Goal: Task Accomplishment & Management: Manage account settings

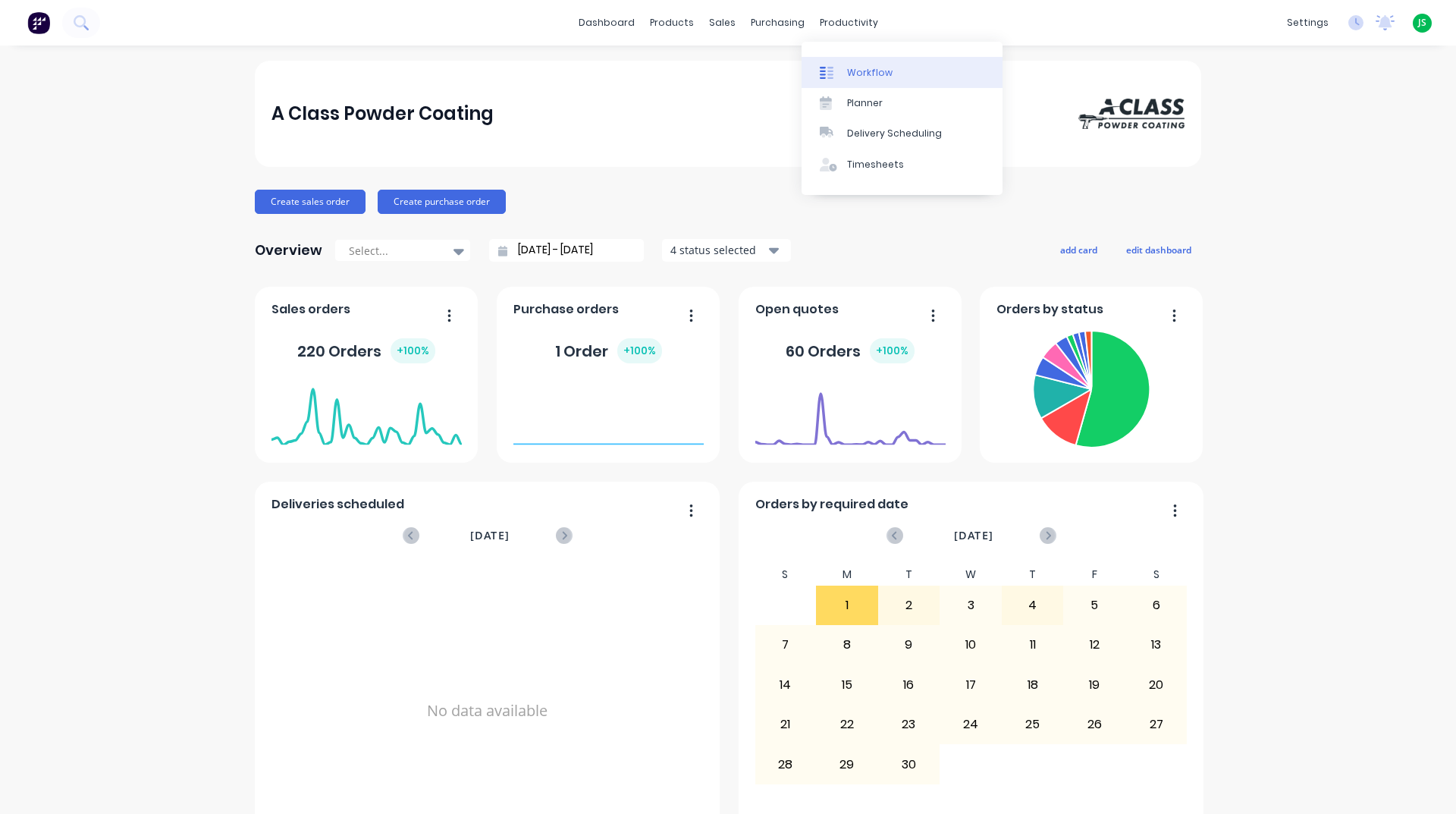
click at [880, 71] on div "Workflow" at bounding box center [870, 72] width 46 height 14
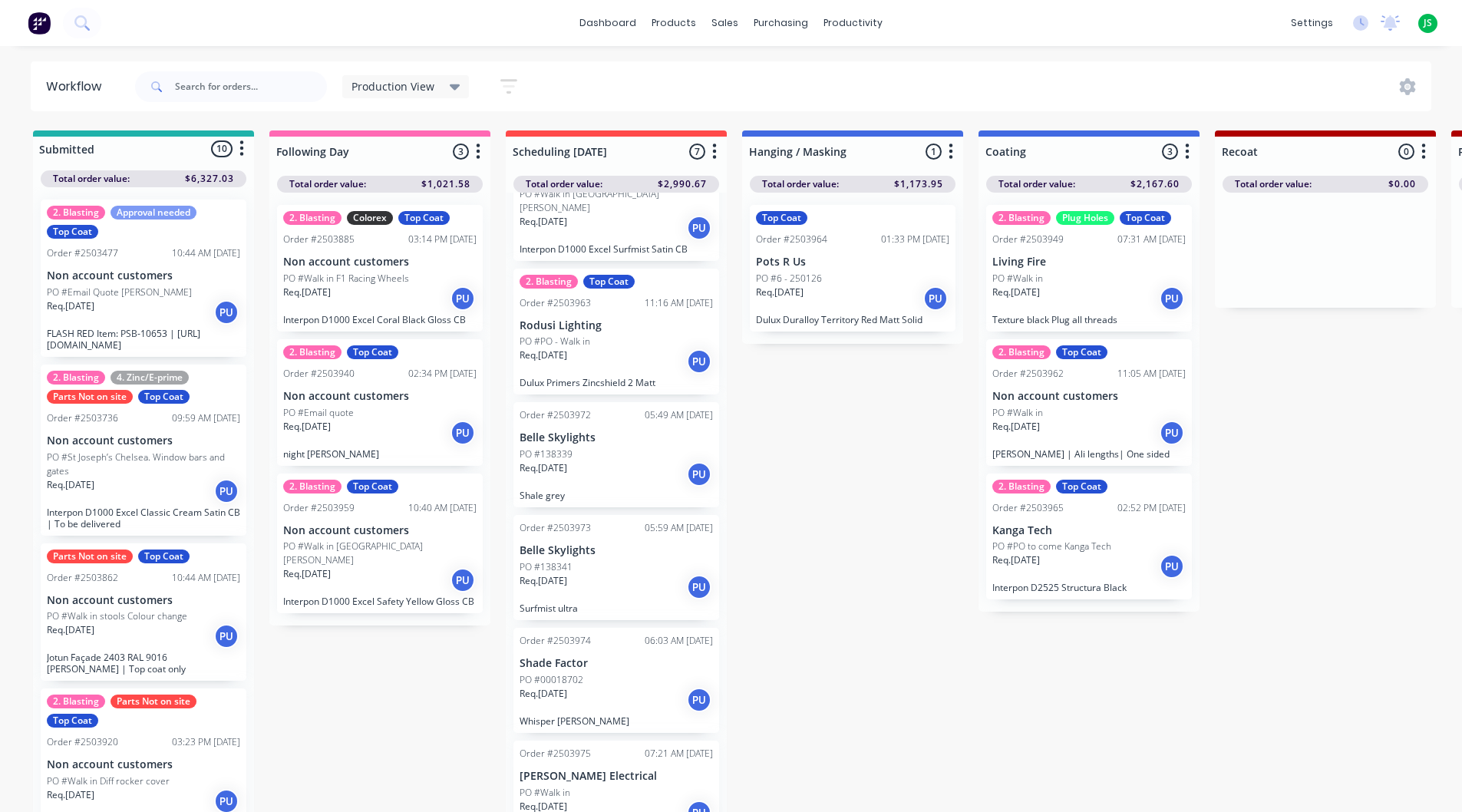
scroll to position [231, 0]
click at [602, 334] on div "PO #PO - Walk in" at bounding box center [616, 341] width 193 height 14
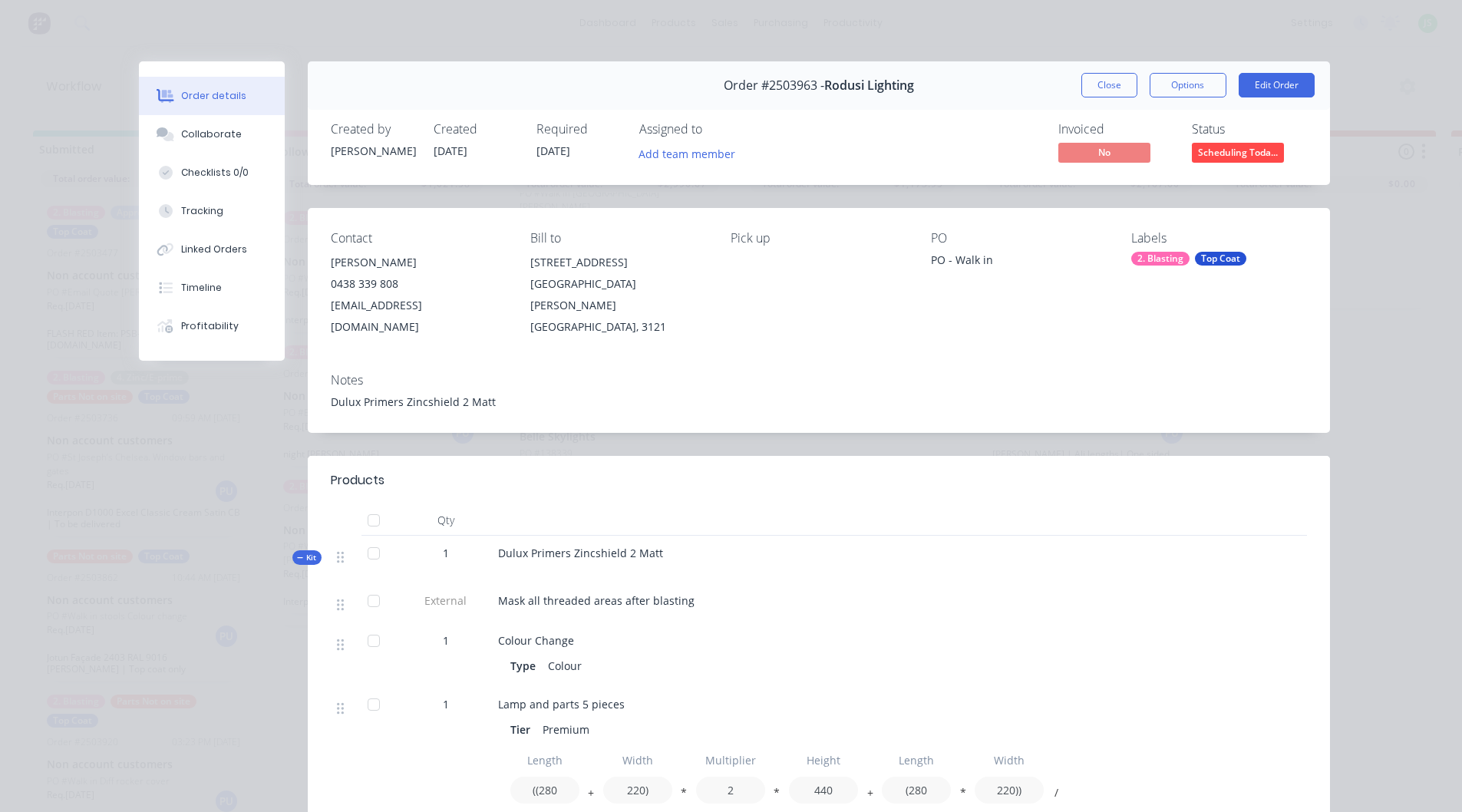
scroll to position [77, 0]
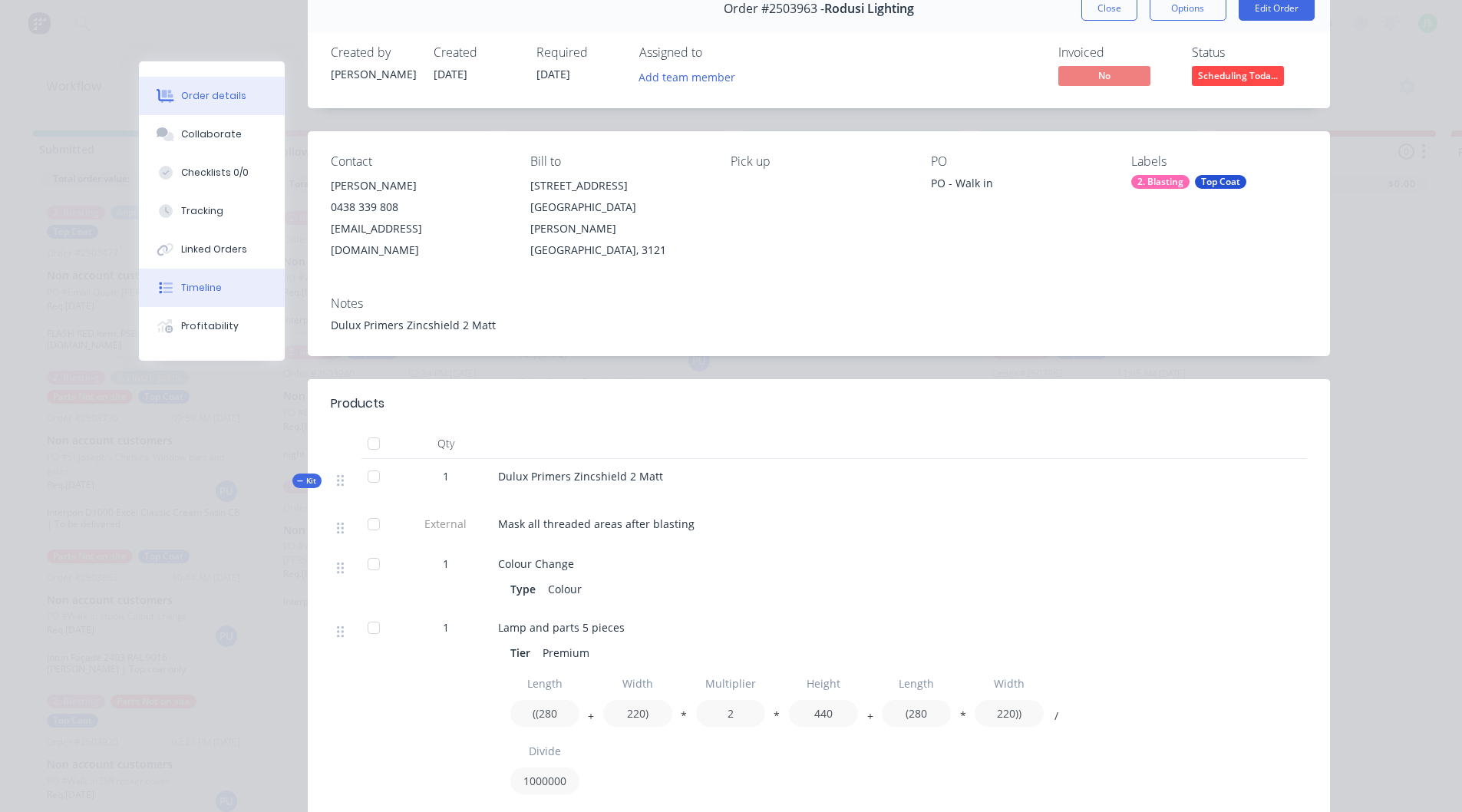
click at [214, 283] on button "Timeline" at bounding box center [211, 287] width 146 height 39
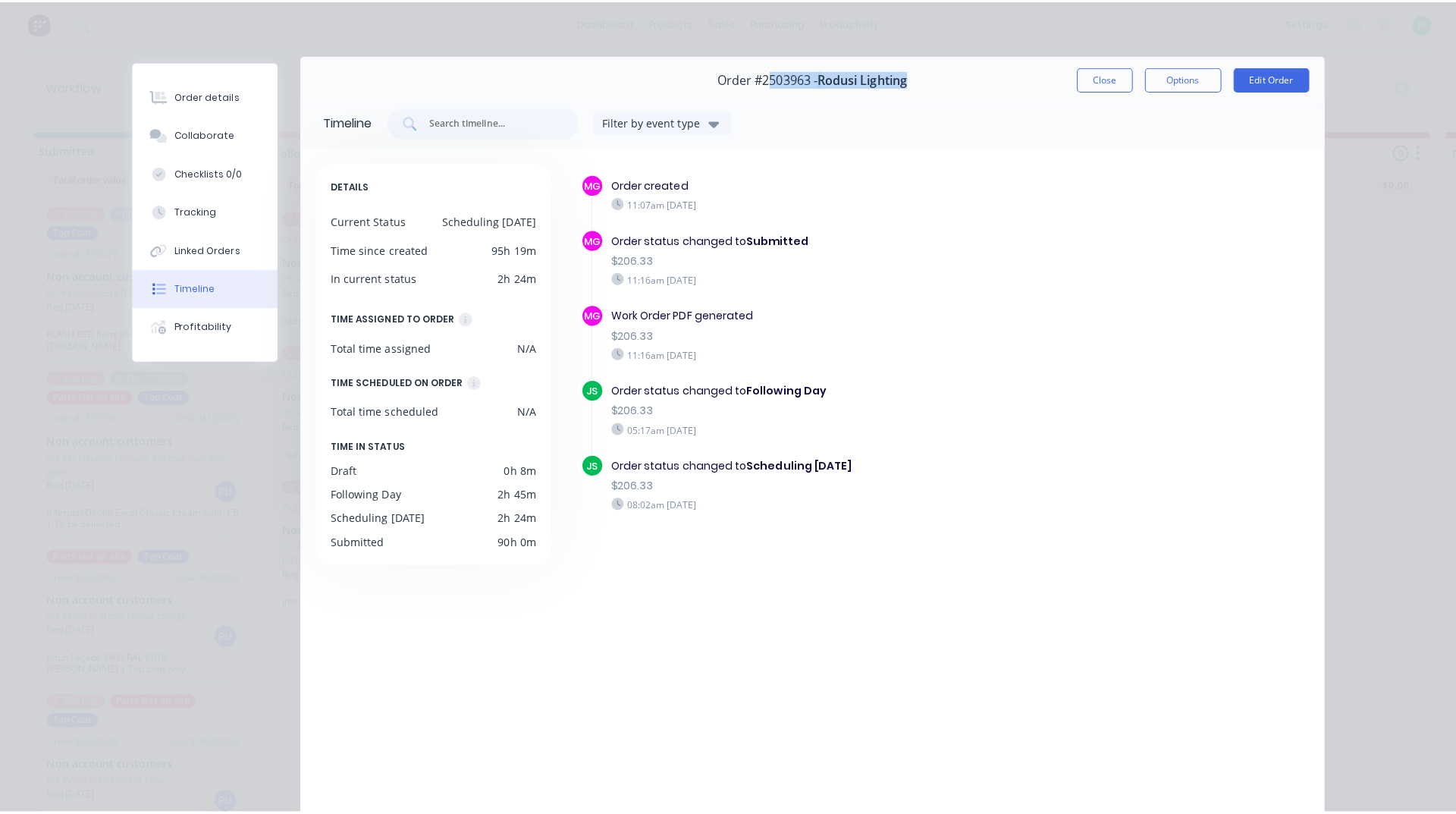
scroll to position [0, 0]
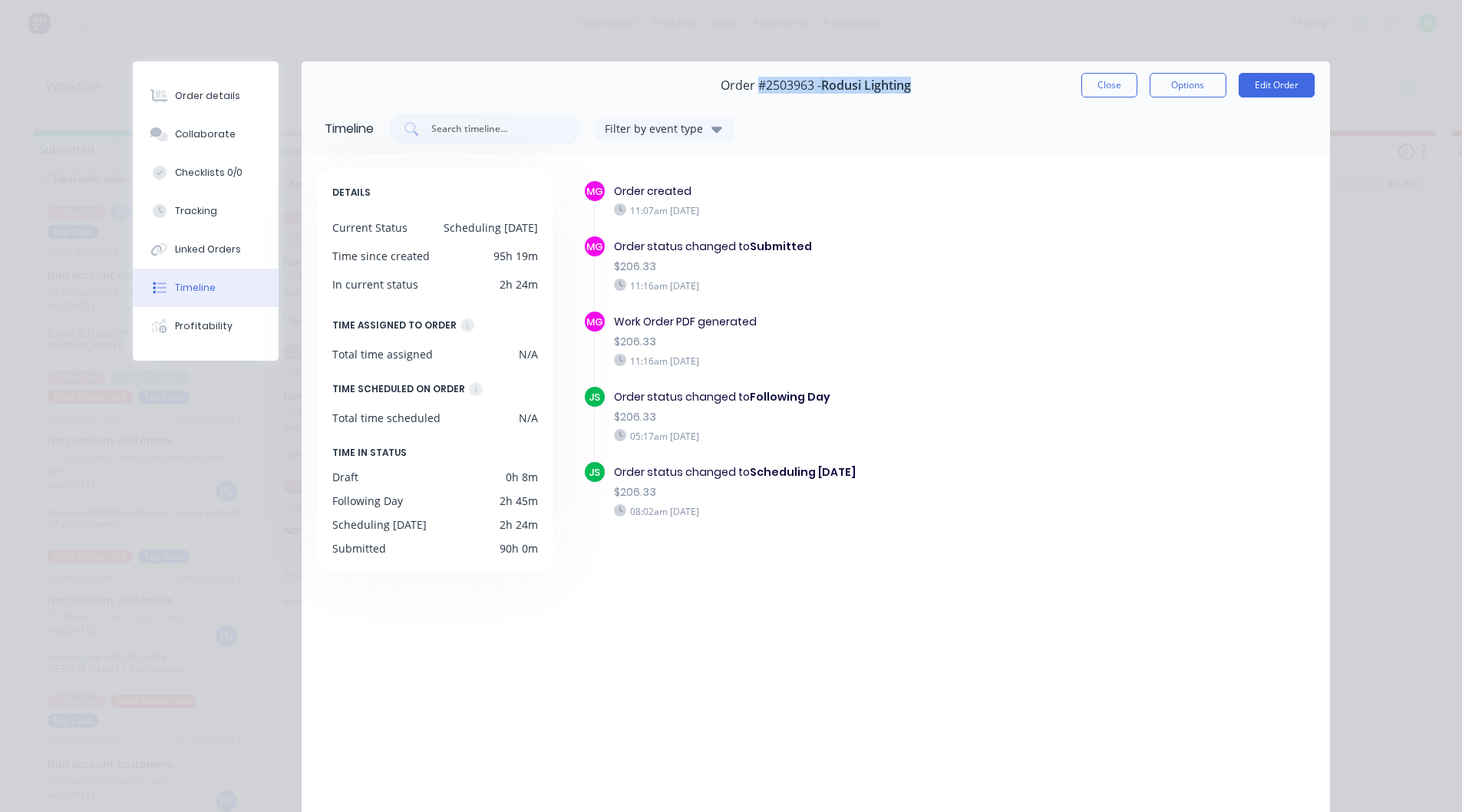
drag, startPoint x: 923, startPoint y: 7, endPoint x: 749, endPoint y: 24, distance: 174.8
click at [749, 24] on div "Order details Collaborate Checklists 0/0 Tracking Linked Orders Timeline Profit…" at bounding box center [731, 406] width 1462 height 812
copy div "#2503963 - Rodusi Lighting"
click at [1117, 80] on button "Close" at bounding box center [1109, 86] width 56 height 25
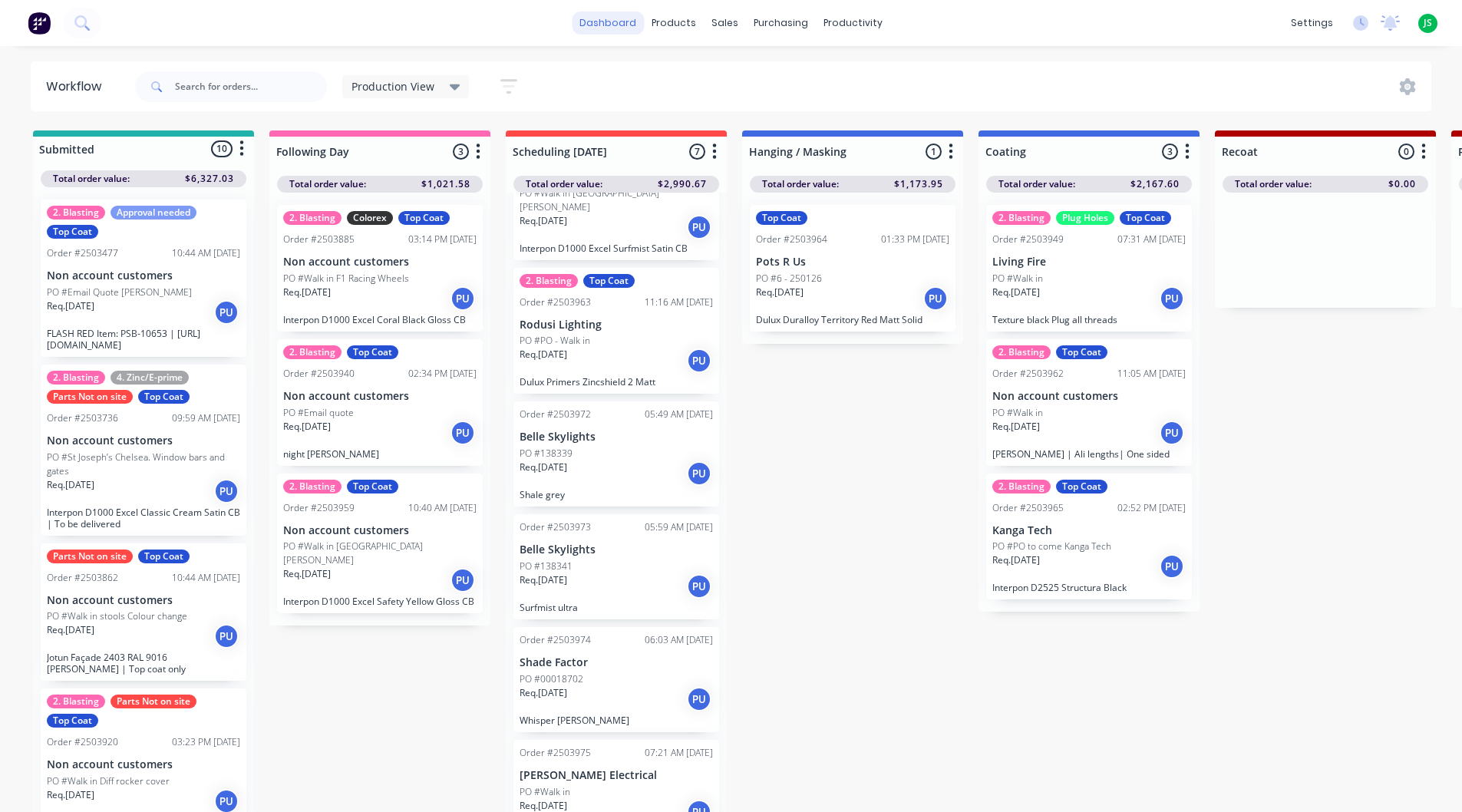
click at [615, 26] on link "dashboard" at bounding box center [608, 23] width 72 height 23
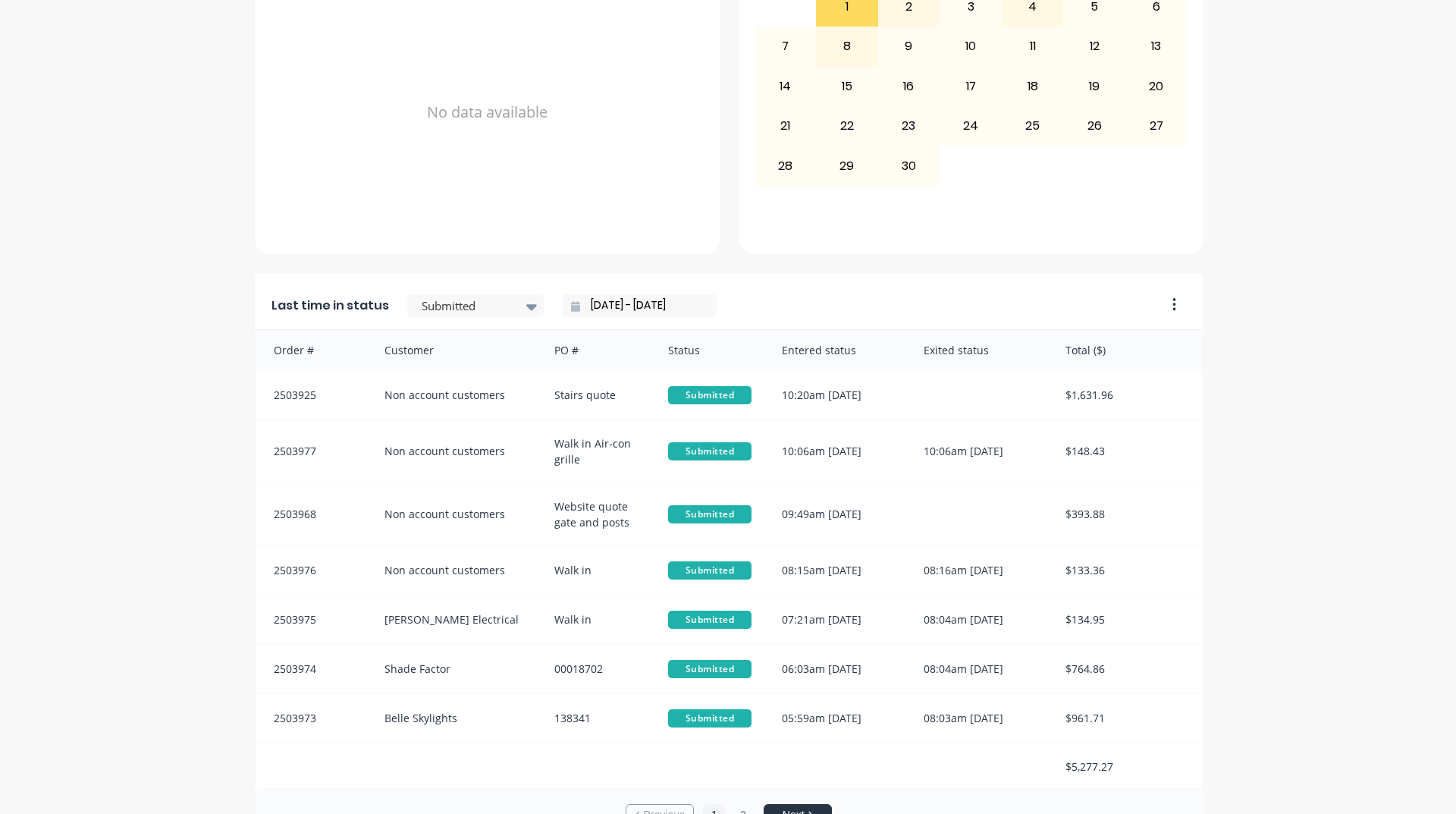
scroll to position [638, 0]
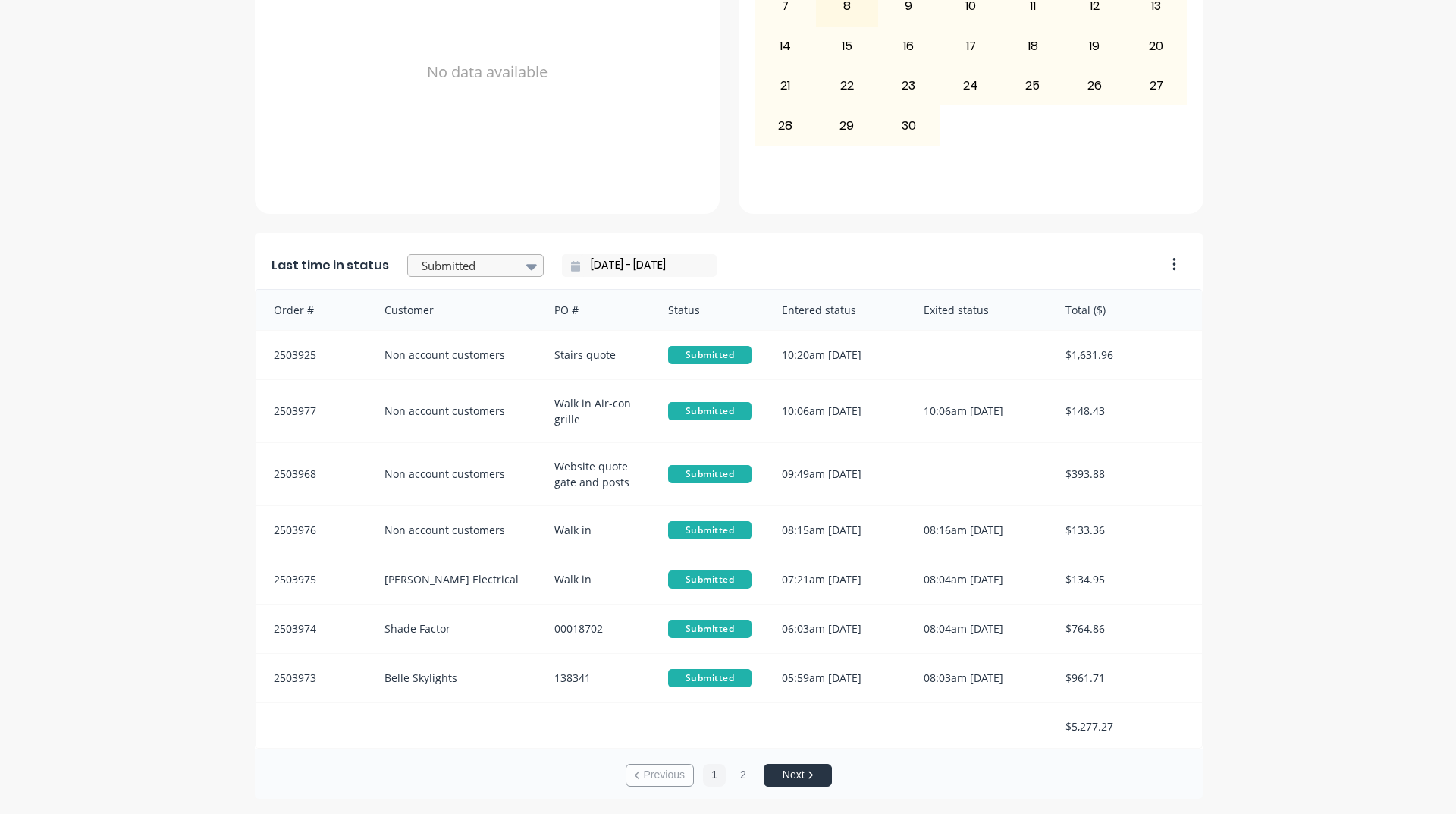
click at [502, 262] on div at bounding box center [468, 265] width 96 height 19
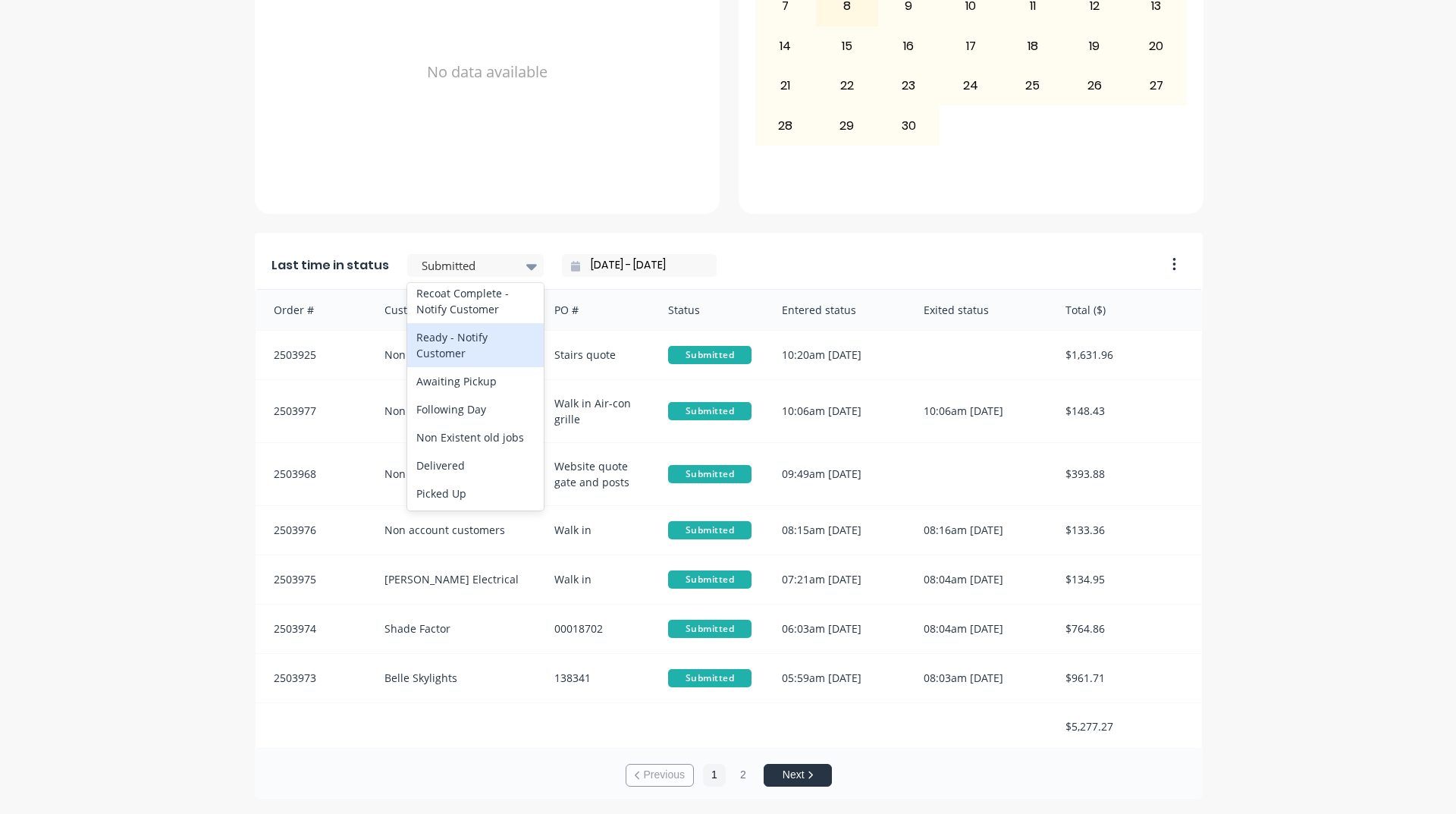
click at [463, 347] on div "Ready - Notify Customer" at bounding box center [476, 345] width 137 height 44
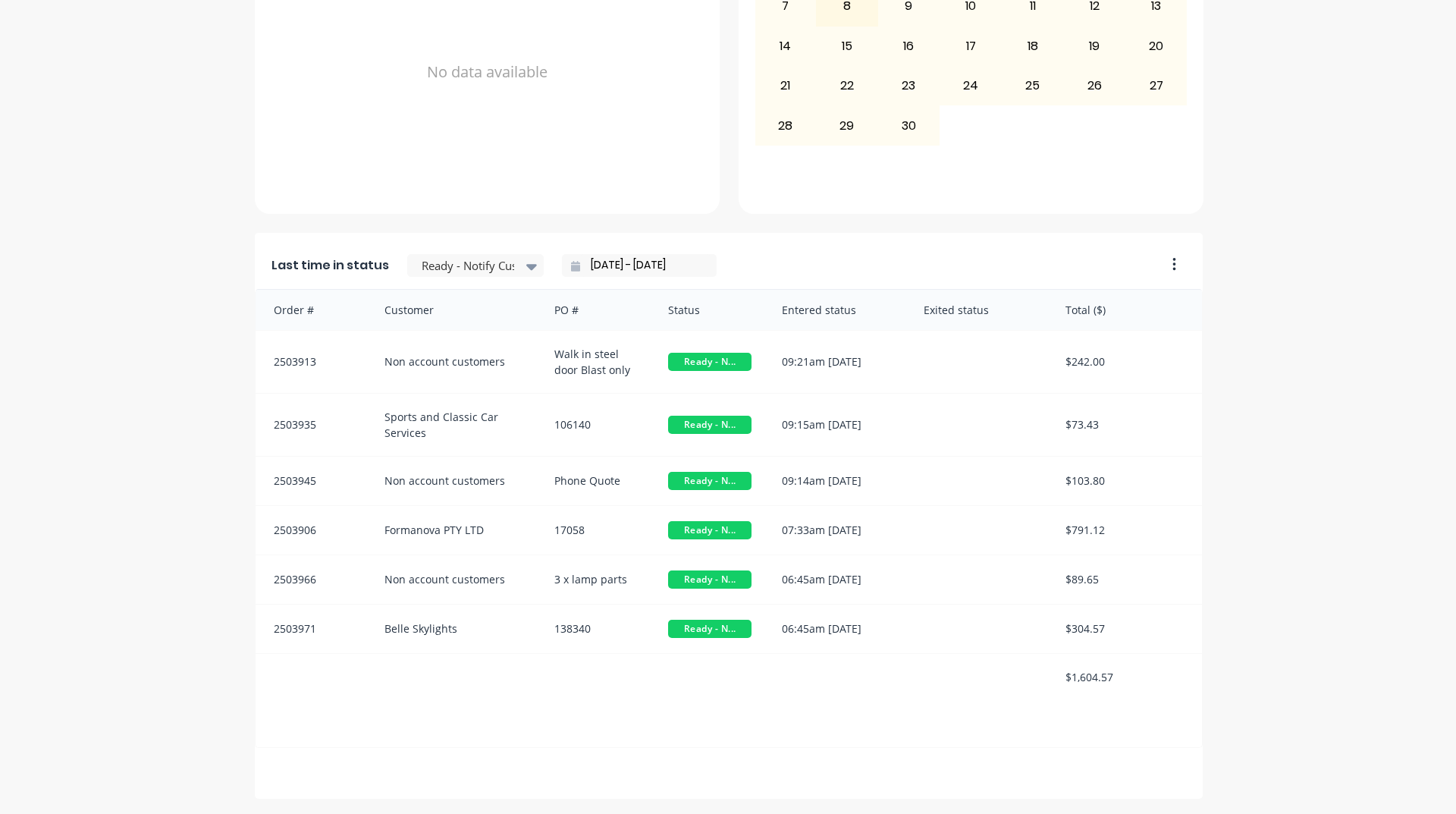
click at [146, 513] on div "A Class Powder Coating Create sales order Create purchase order Overview Select…" at bounding box center [728, 110] width 1456 height 1377
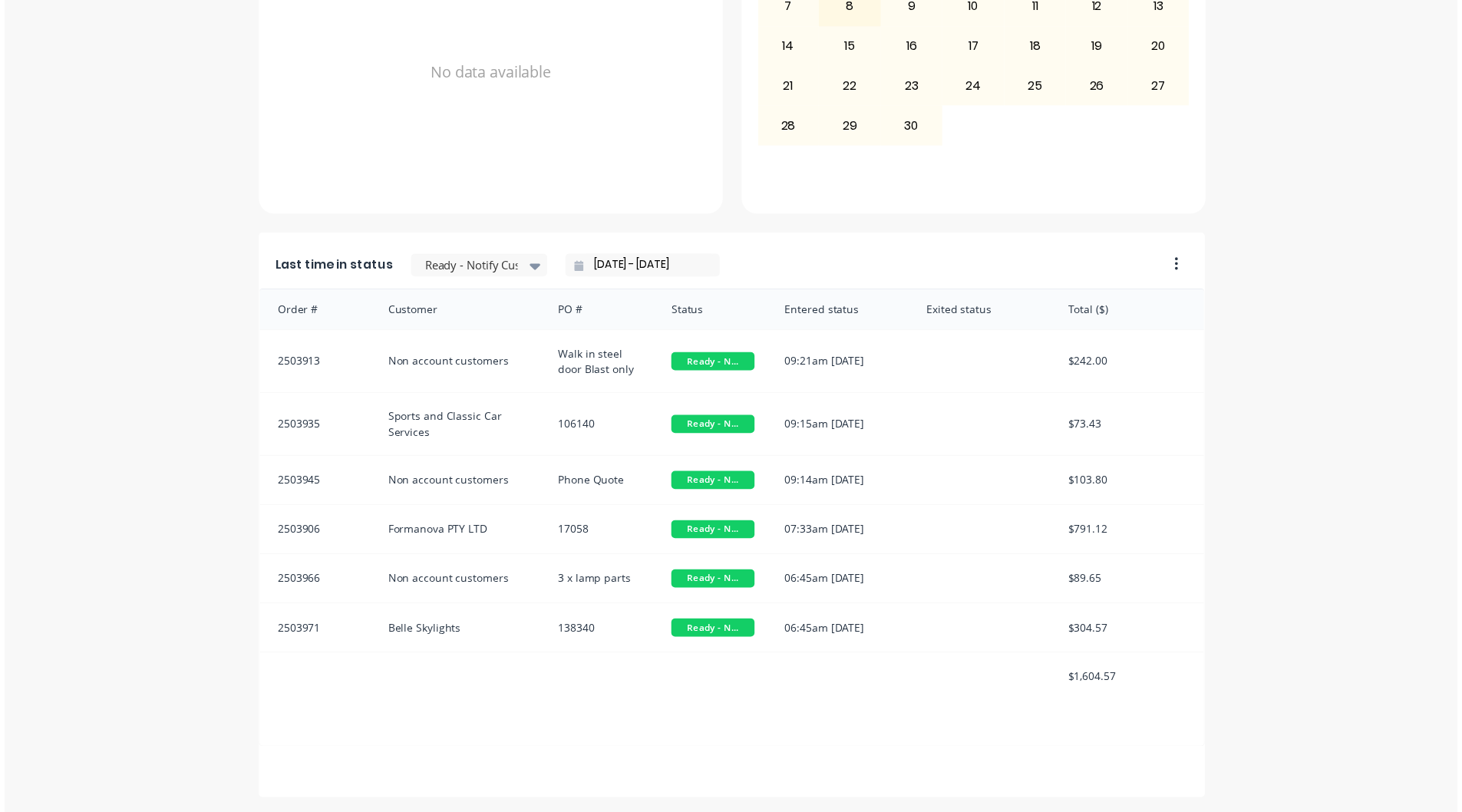
scroll to position [0, 0]
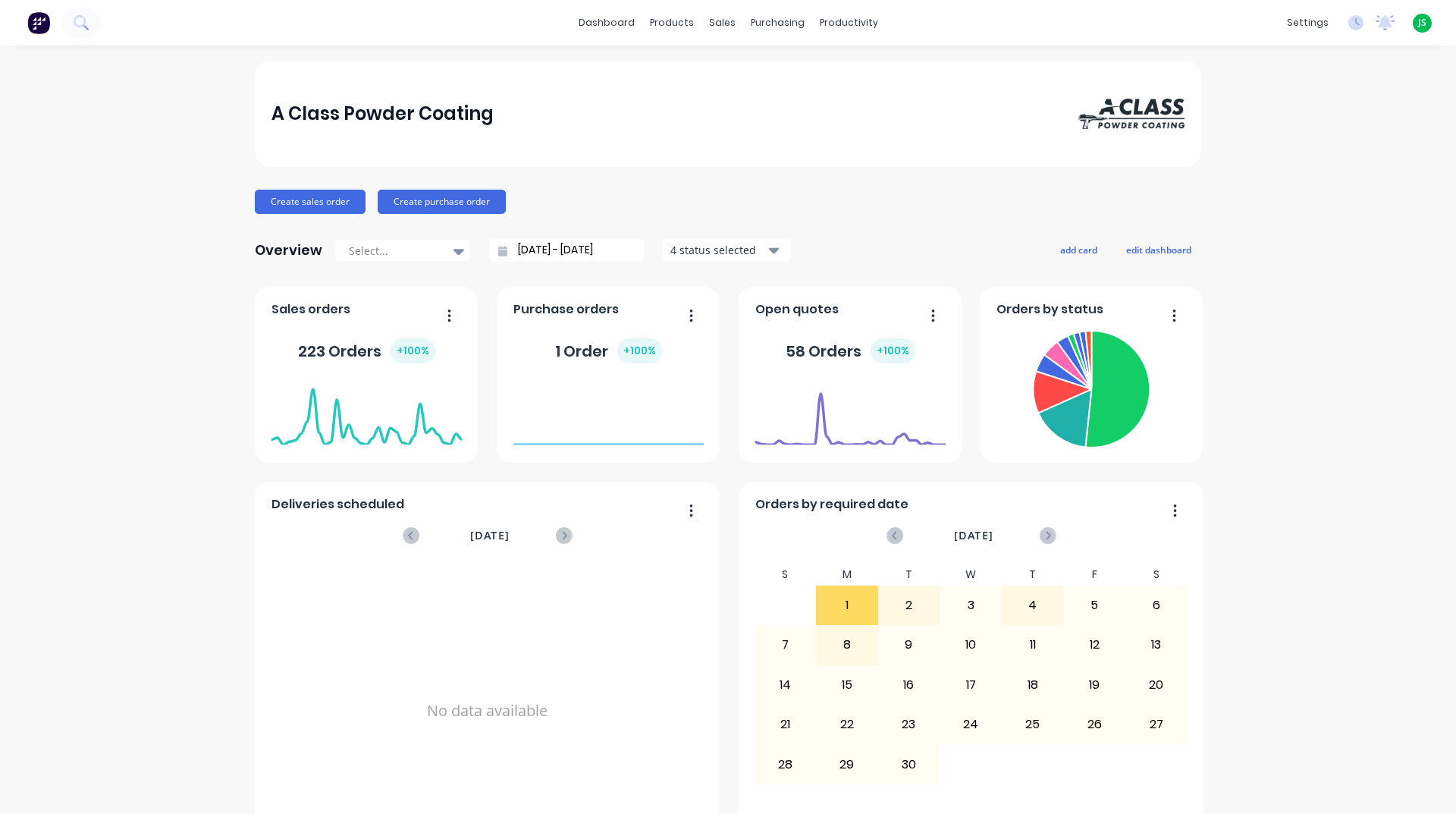
click at [604, 30] on link "dashboard" at bounding box center [606, 23] width 72 height 23
click at [834, 21] on div "productivity" at bounding box center [849, 23] width 73 height 23
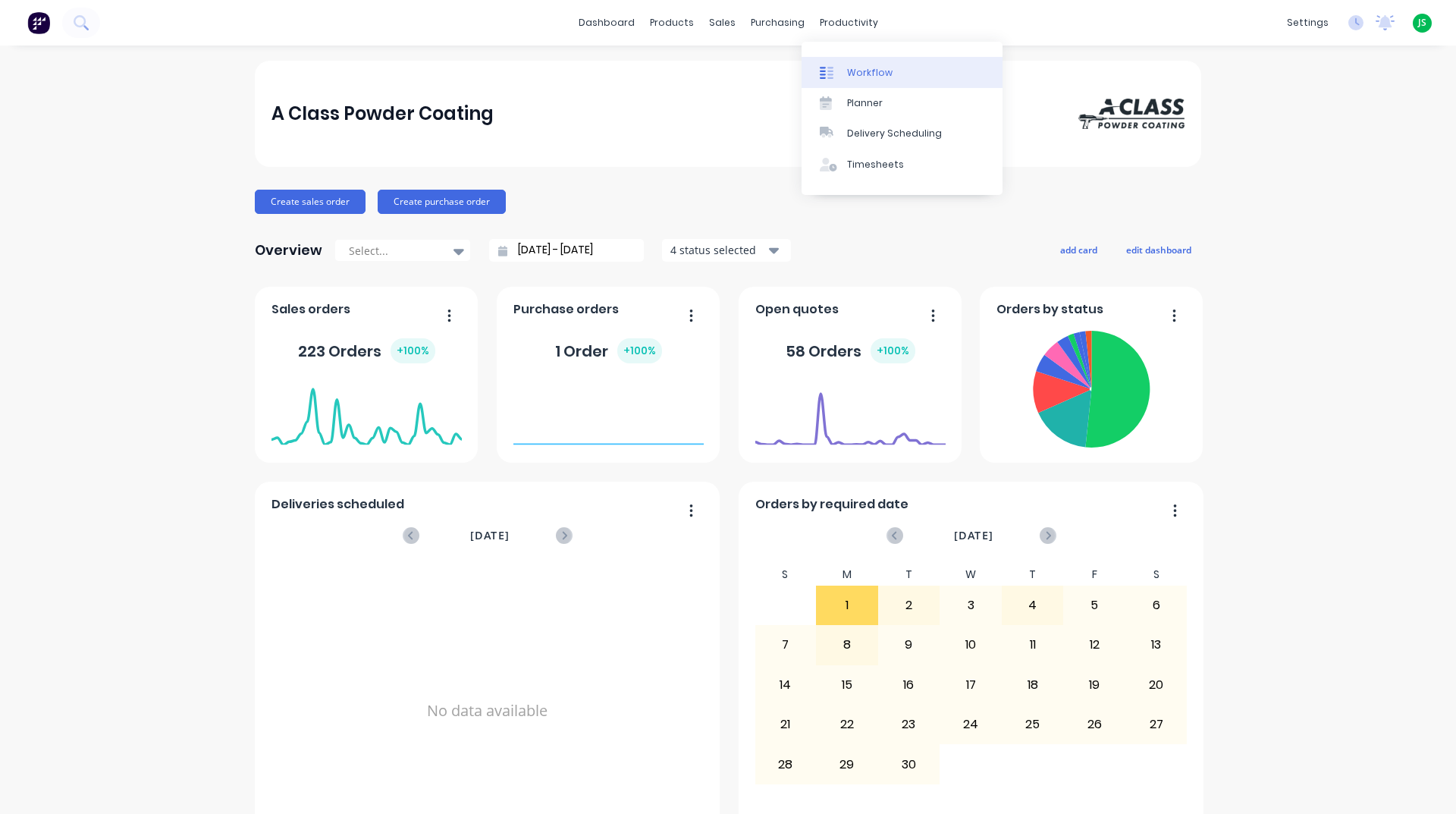
click at [868, 63] on link "Workflow" at bounding box center [902, 72] width 201 height 30
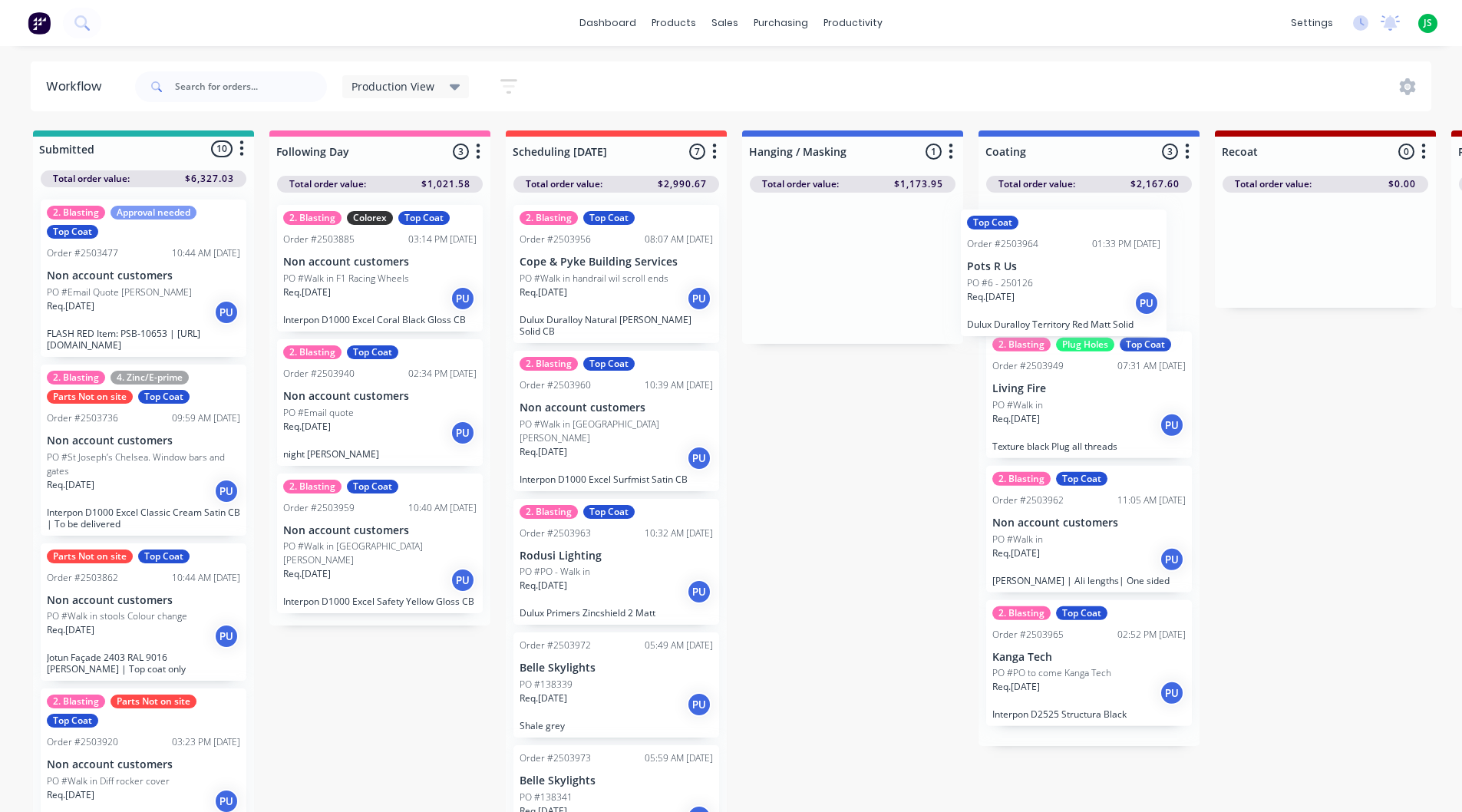
drag, startPoint x: 852, startPoint y: 260, endPoint x: 1078, endPoint y: 265, distance: 226.1
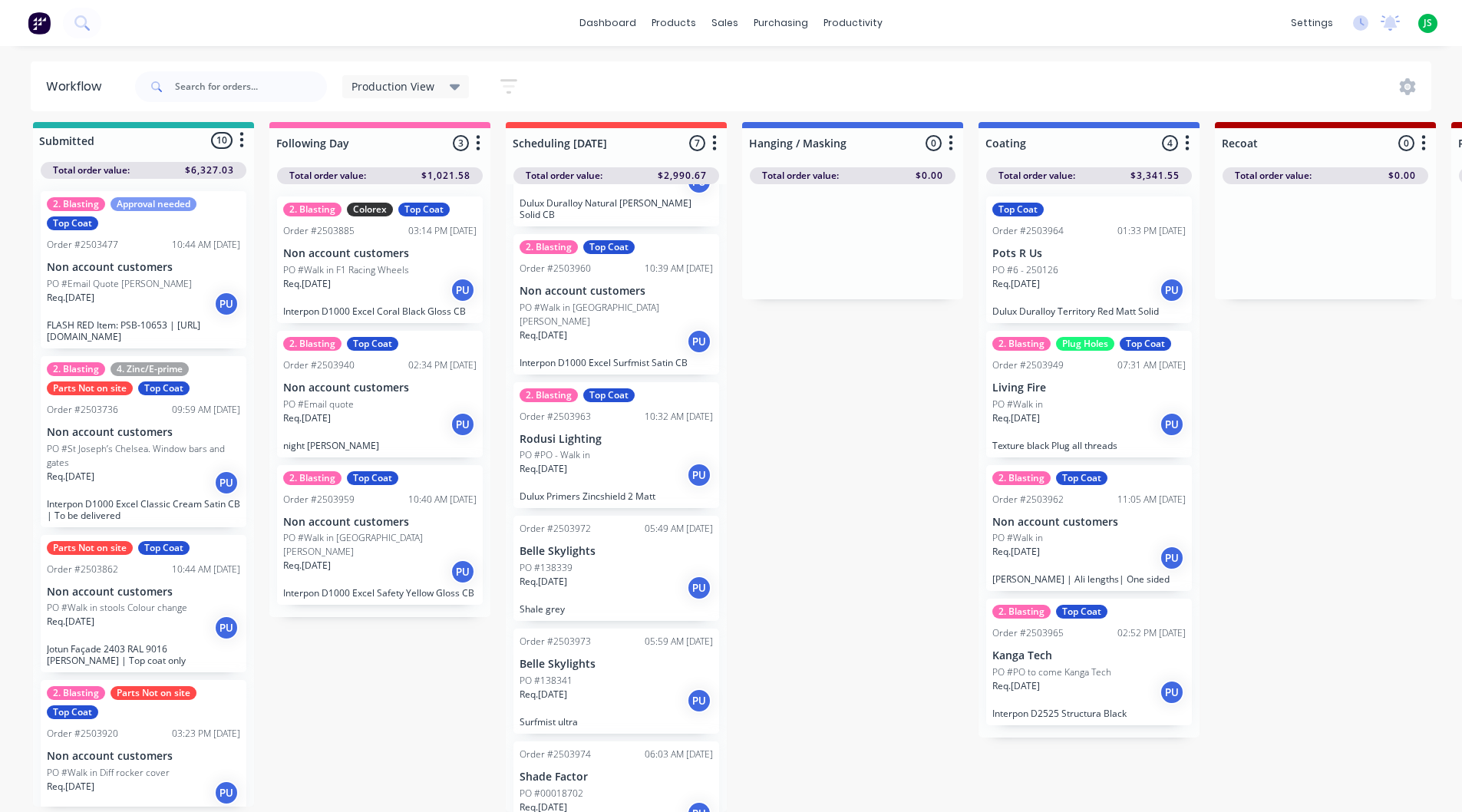
scroll to position [154, 0]
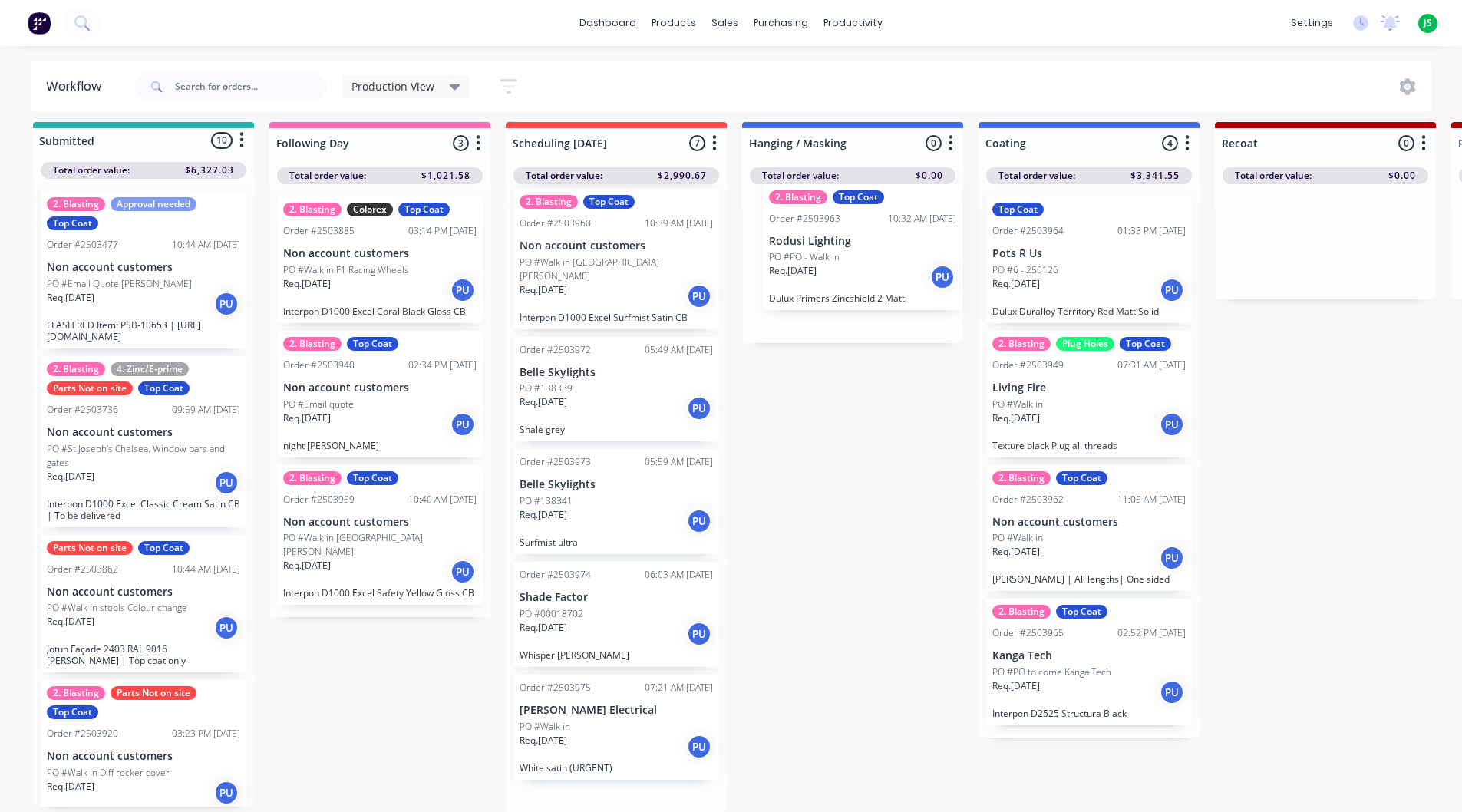
drag, startPoint x: 588, startPoint y: 379, endPoint x: 861, endPoint y: 255, distance: 299.8
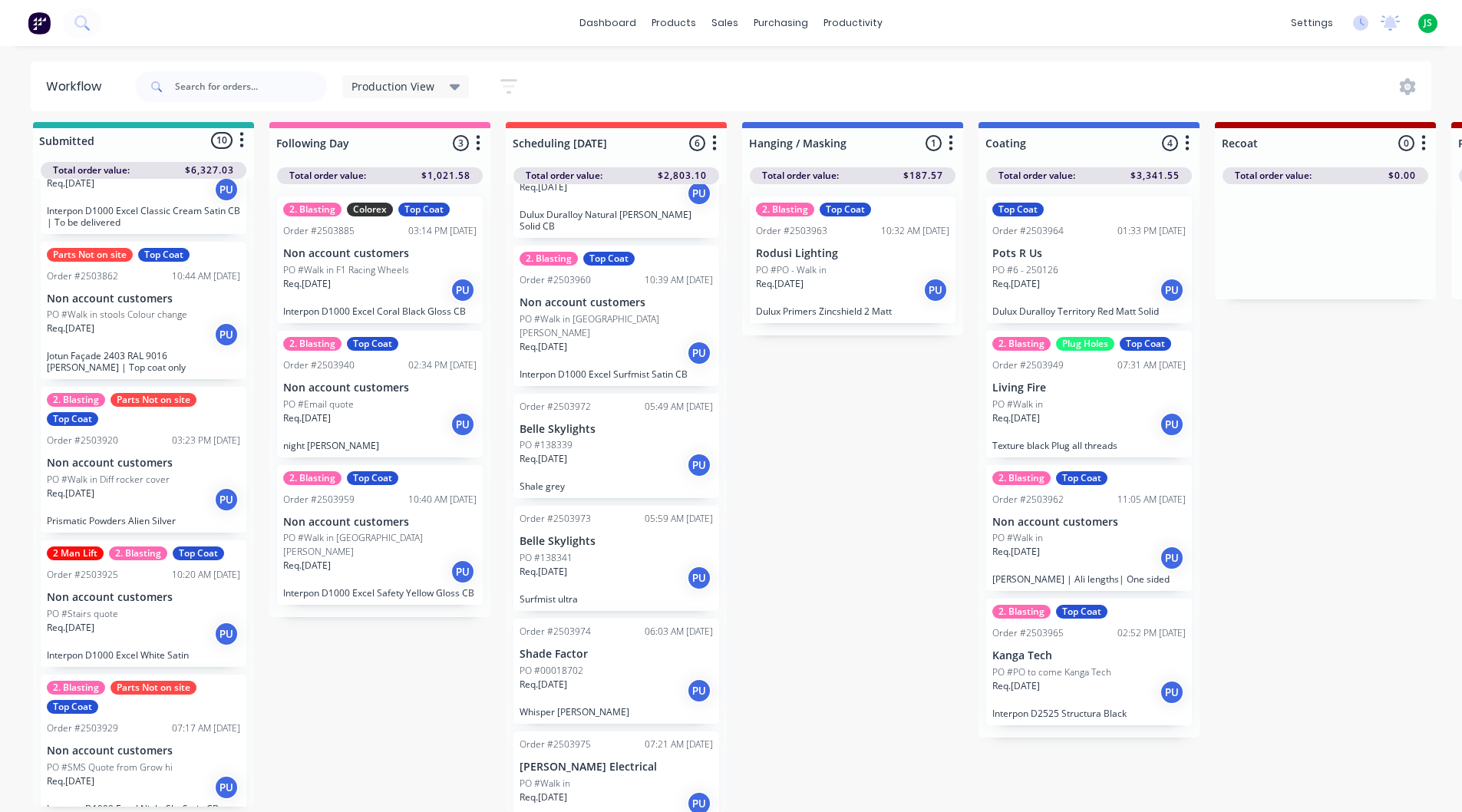
scroll to position [307, 0]
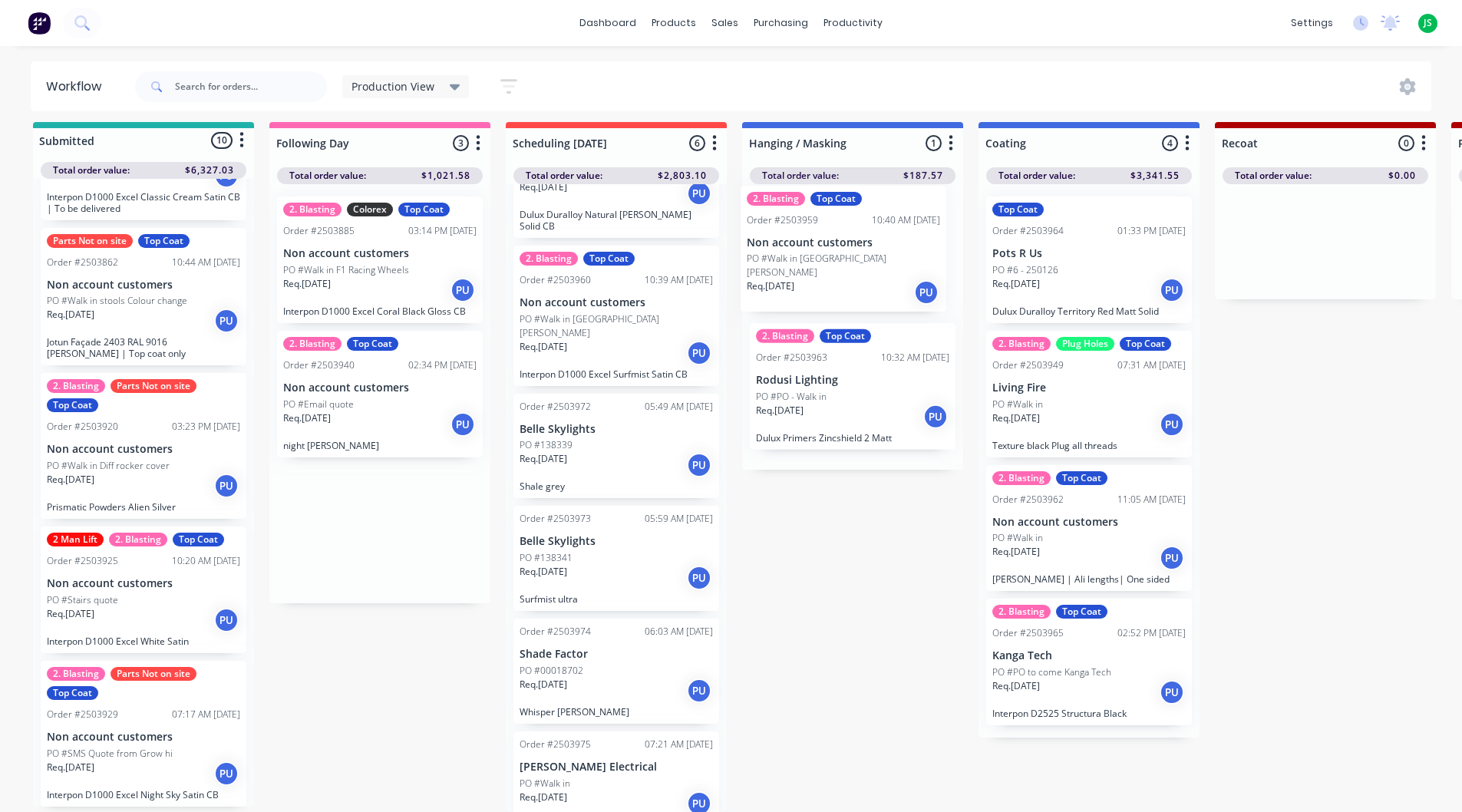
drag, startPoint x: 363, startPoint y: 537, endPoint x: 840, endPoint y: 269, distance: 547.1
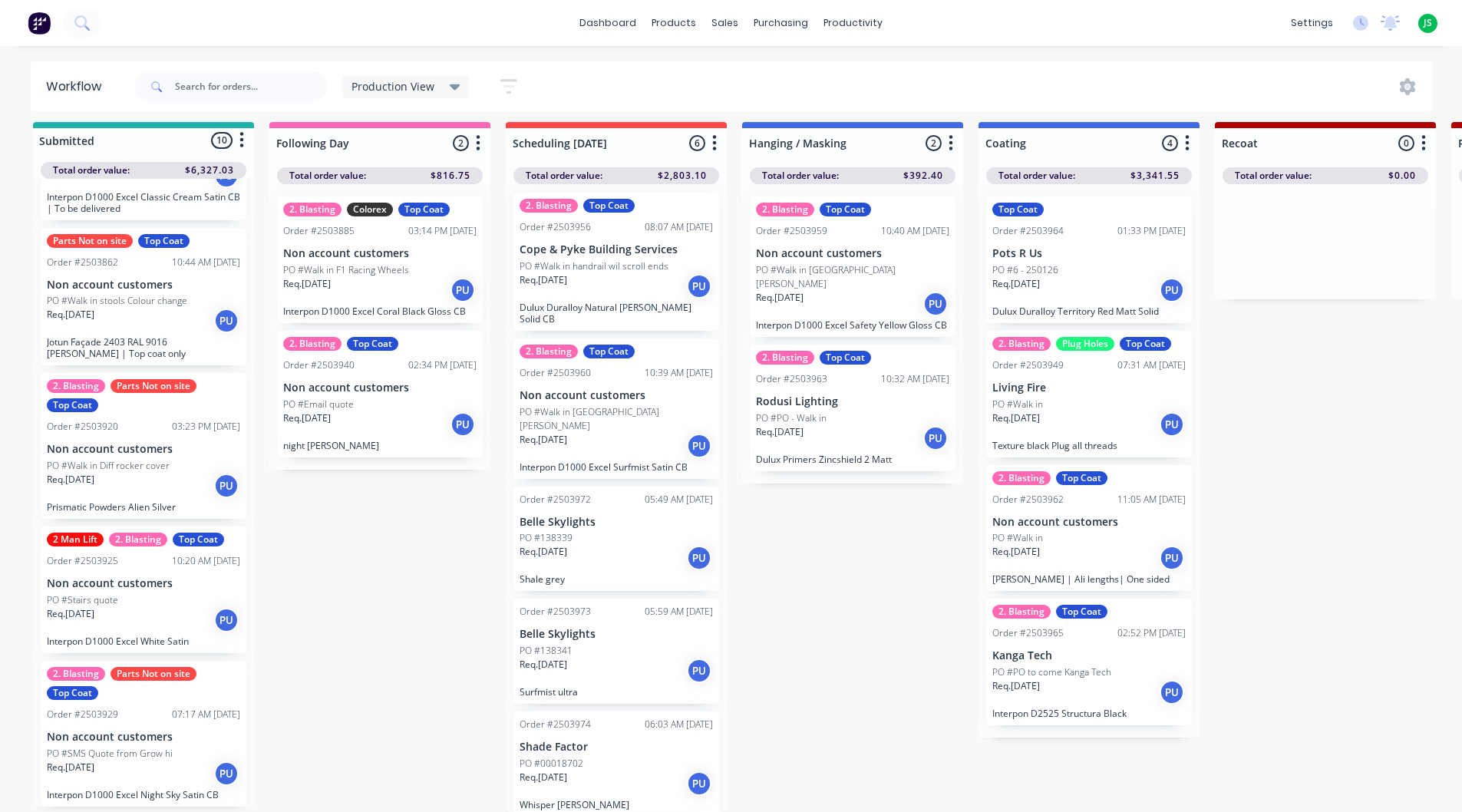
scroll to position [0, 0]
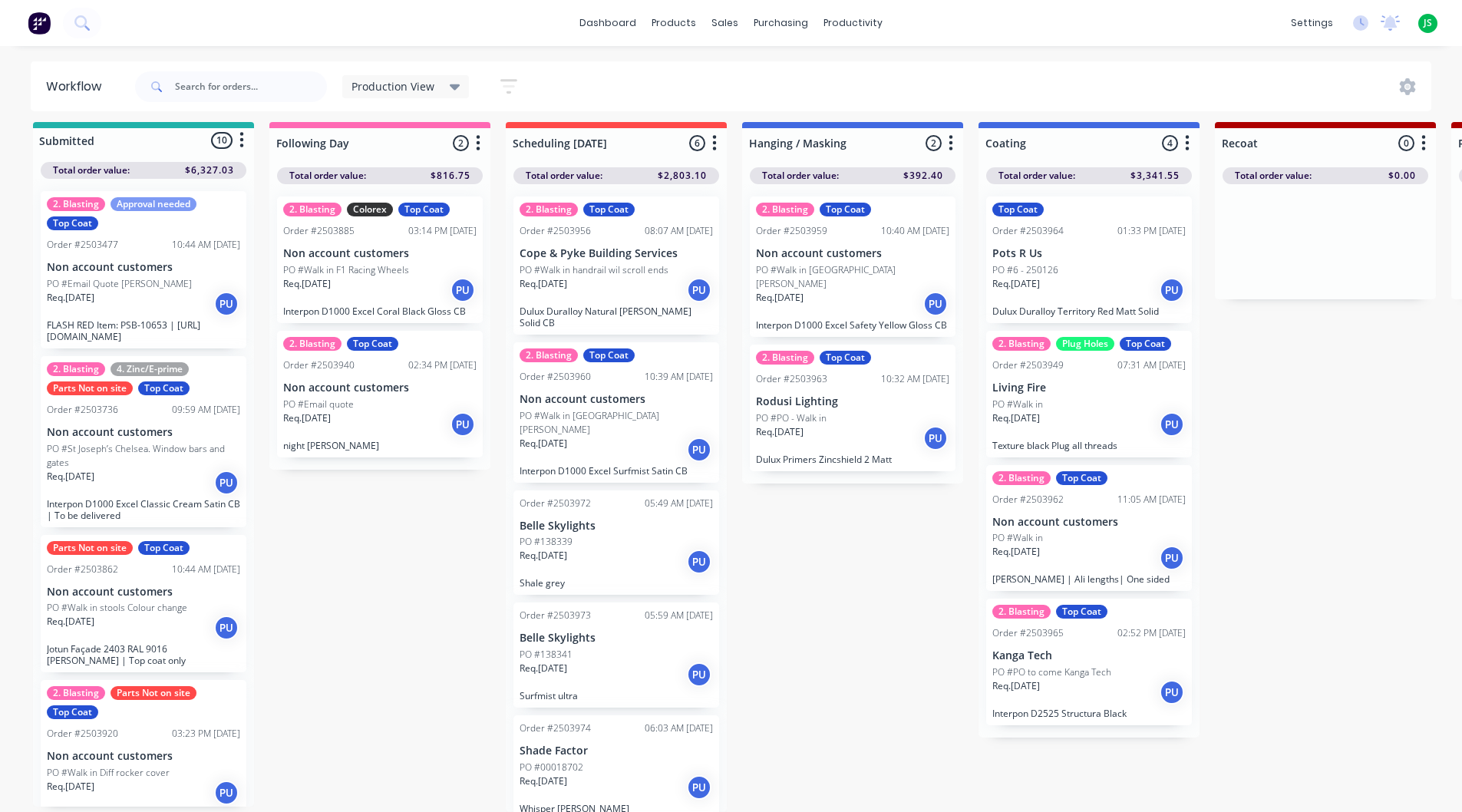
click at [606, 7] on div "dashboard products sales purchasing productivity dashboard products Product Cat…" at bounding box center [731, 23] width 1462 height 46
click at [601, 13] on link "dashboard" at bounding box center [608, 23] width 72 height 23
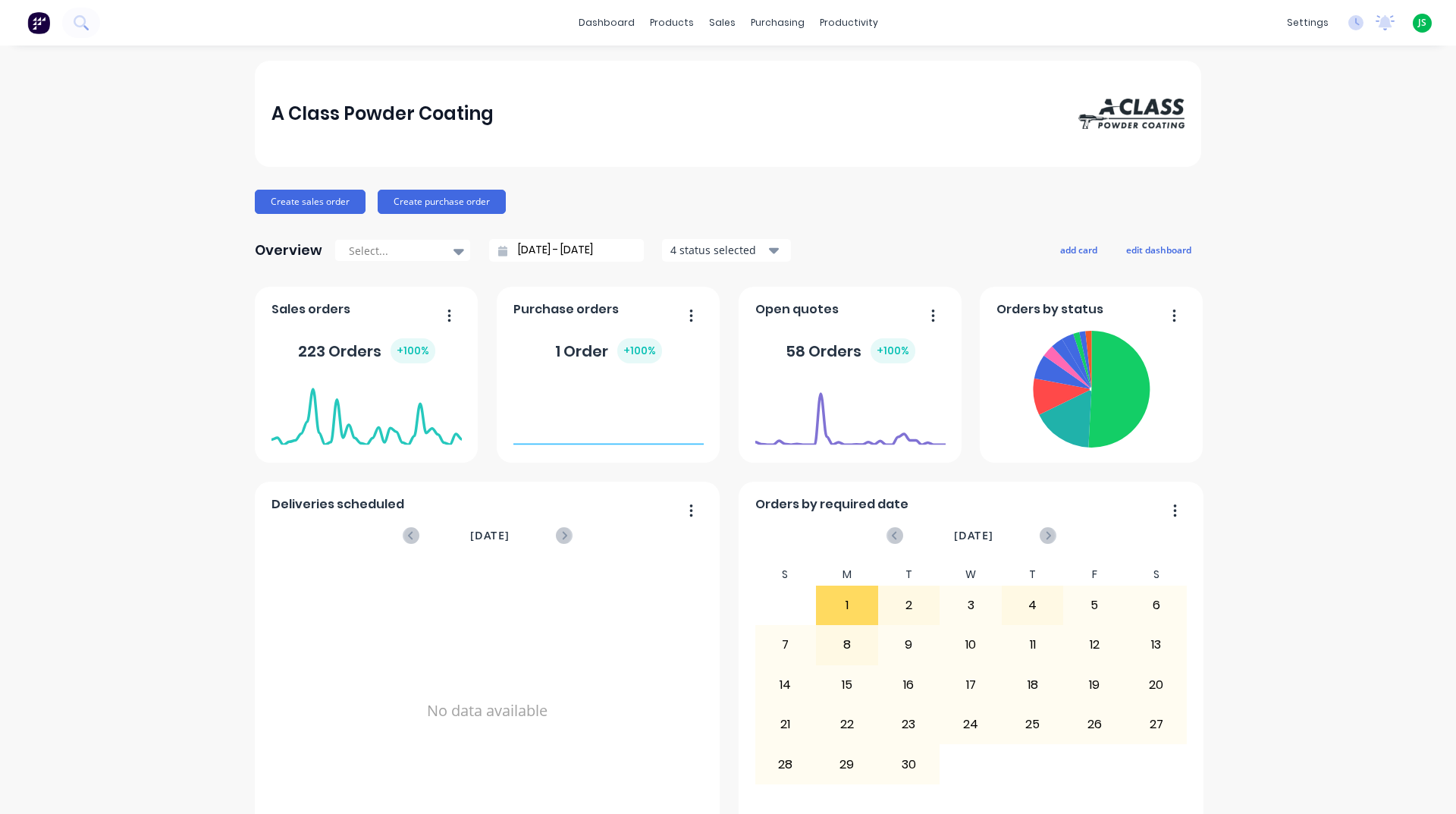
scroll to position [531, 0]
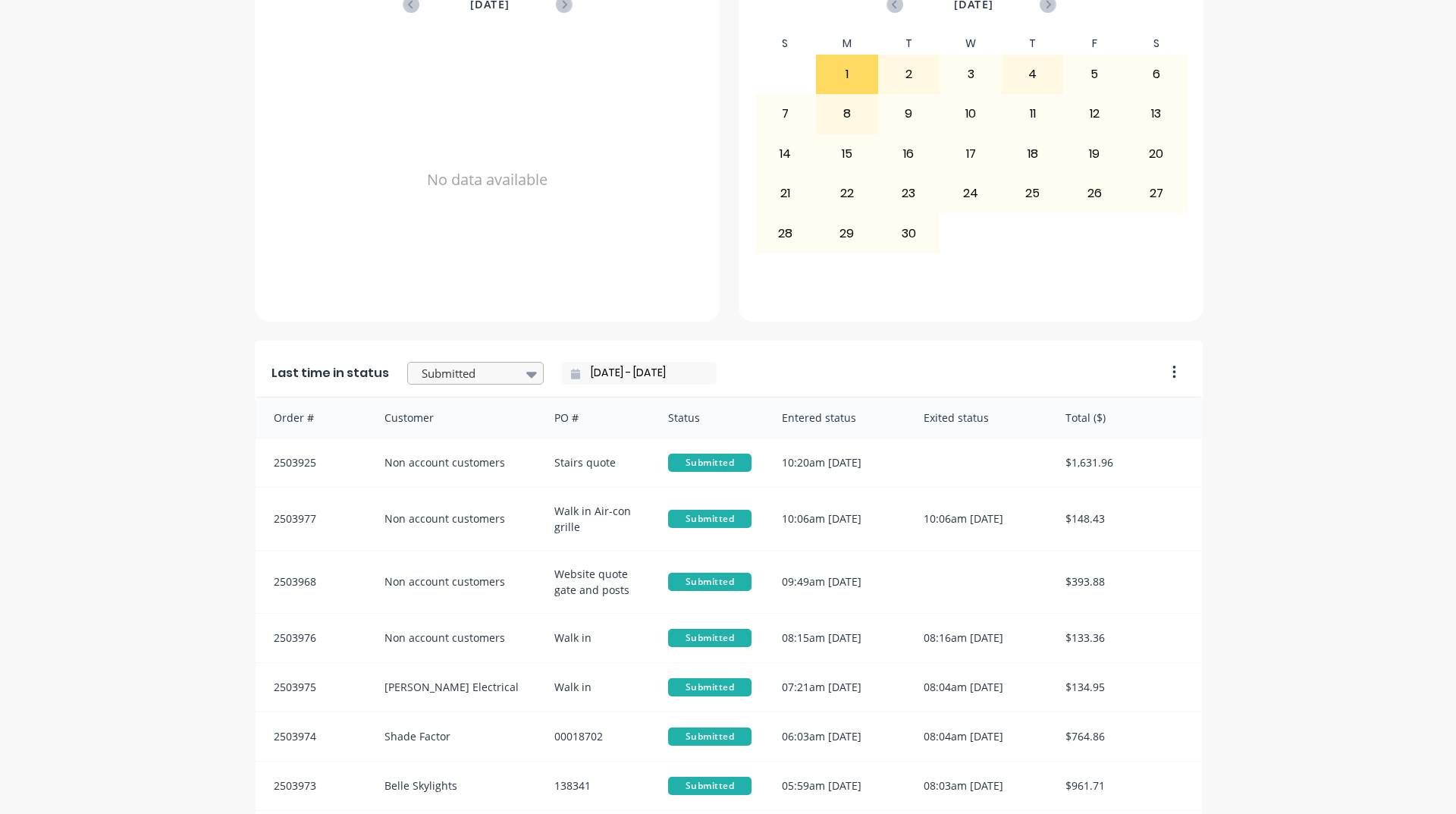
click at [495, 377] on div at bounding box center [468, 373] width 96 height 19
click at [458, 533] on div "Ready - Notify Customer" at bounding box center [476, 511] width 137 height 44
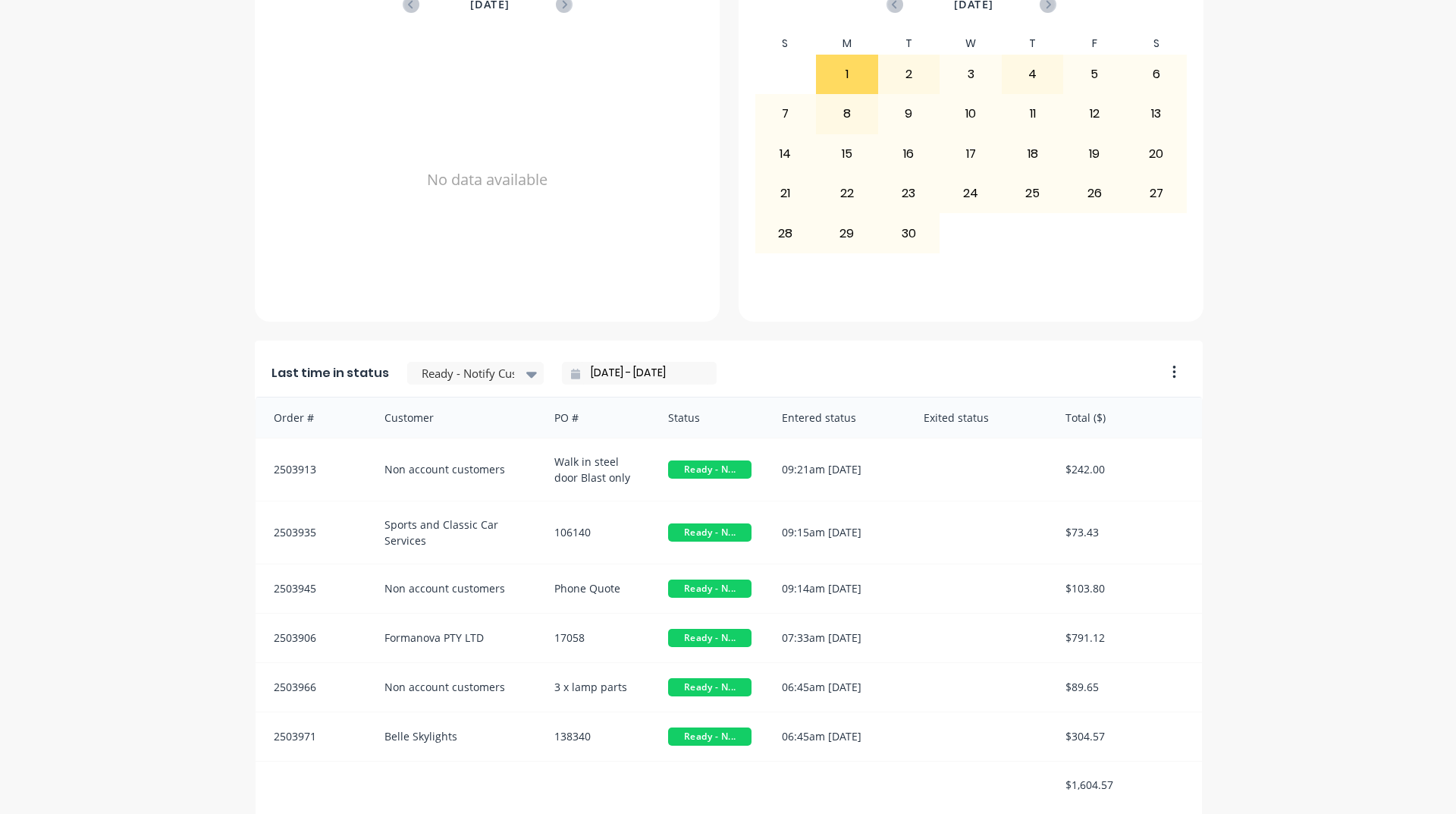
click at [185, 629] on div "A Class Powder Coating Create sales order Create purchase order Overview Select…" at bounding box center [728, 218] width 1456 height 1377
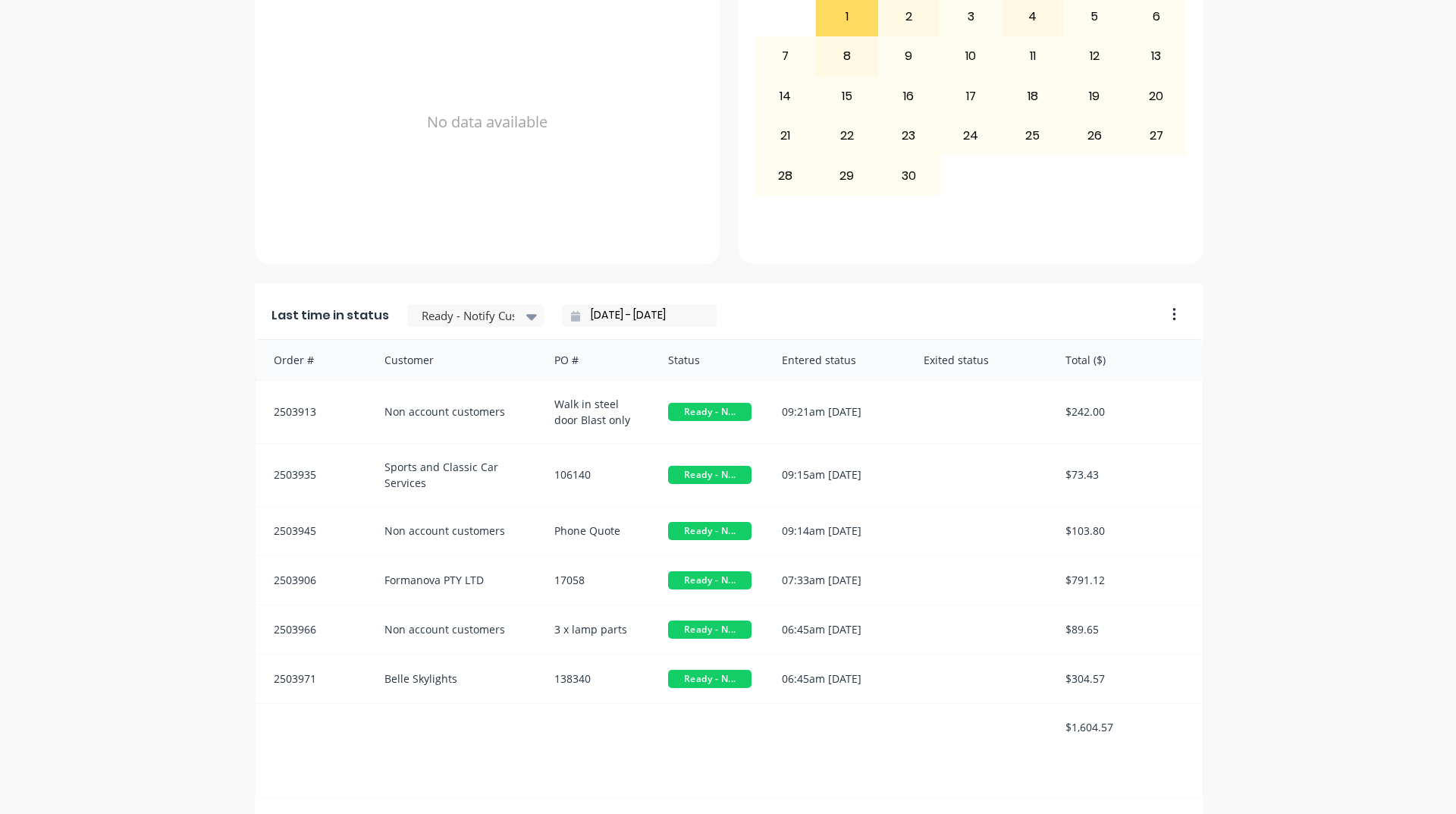
scroll to position [638, 0]
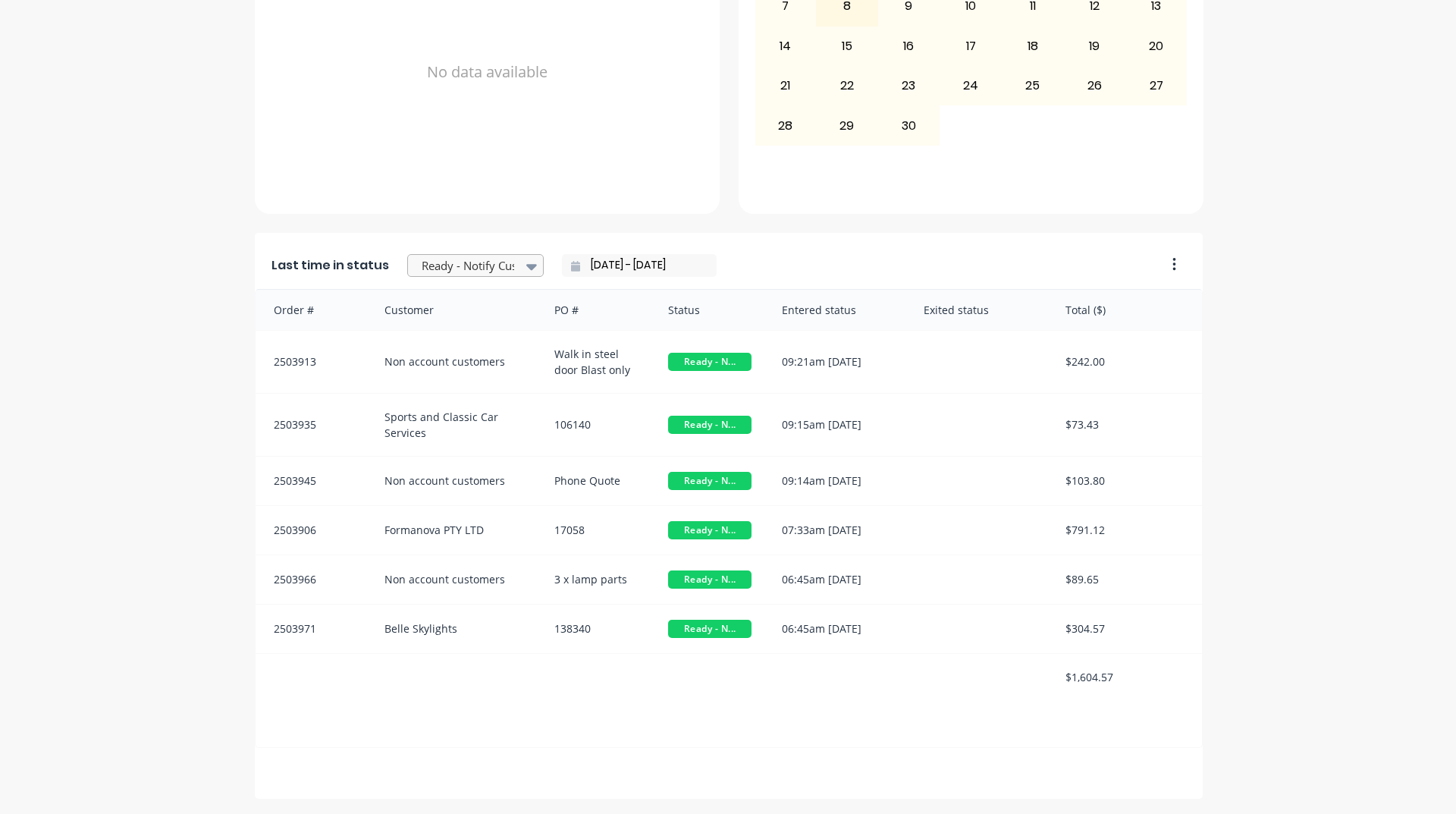
click at [469, 263] on div at bounding box center [468, 265] width 96 height 19
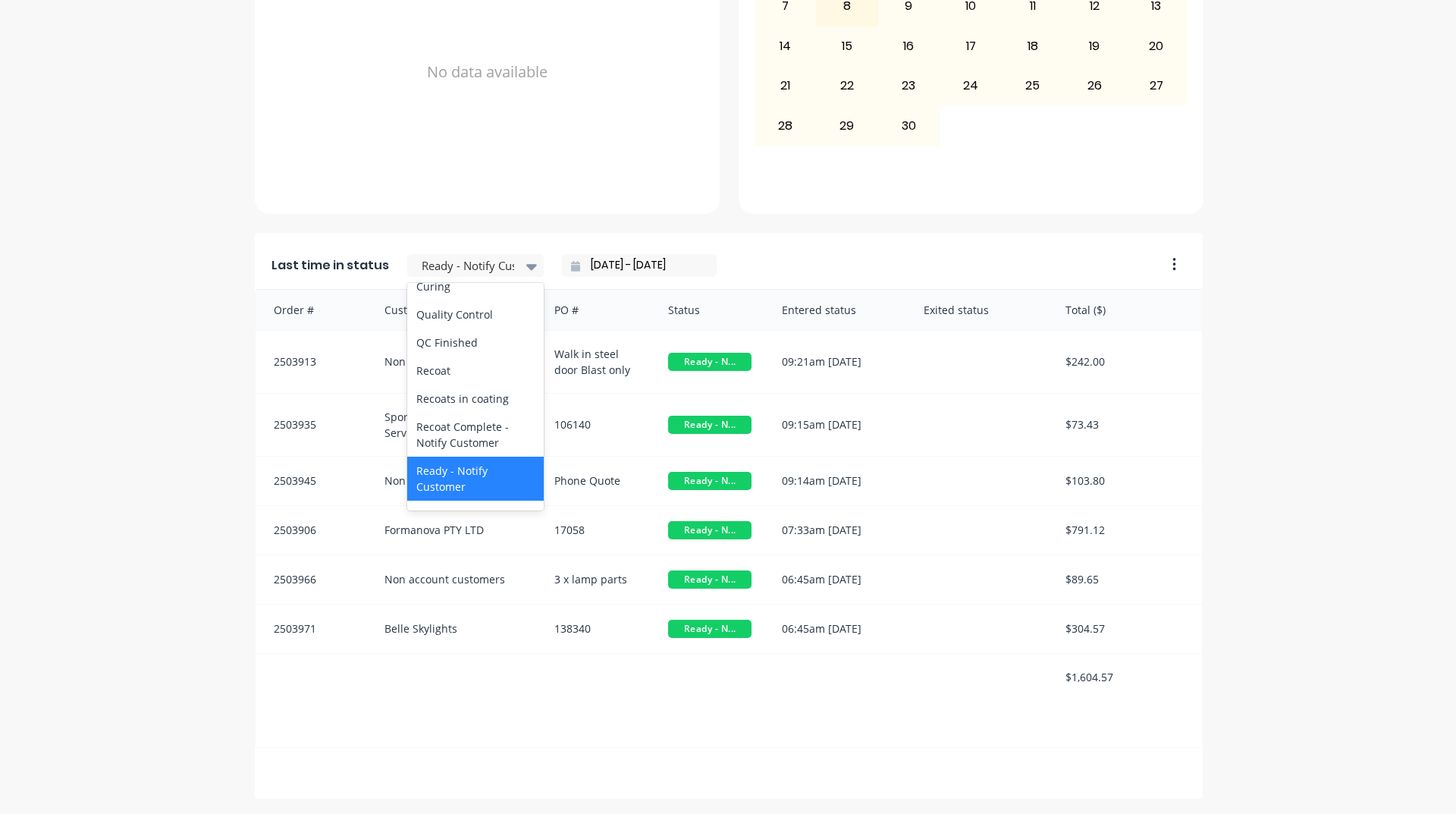
click at [450, 272] on div "Coating" at bounding box center [476, 258] width 137 height 28
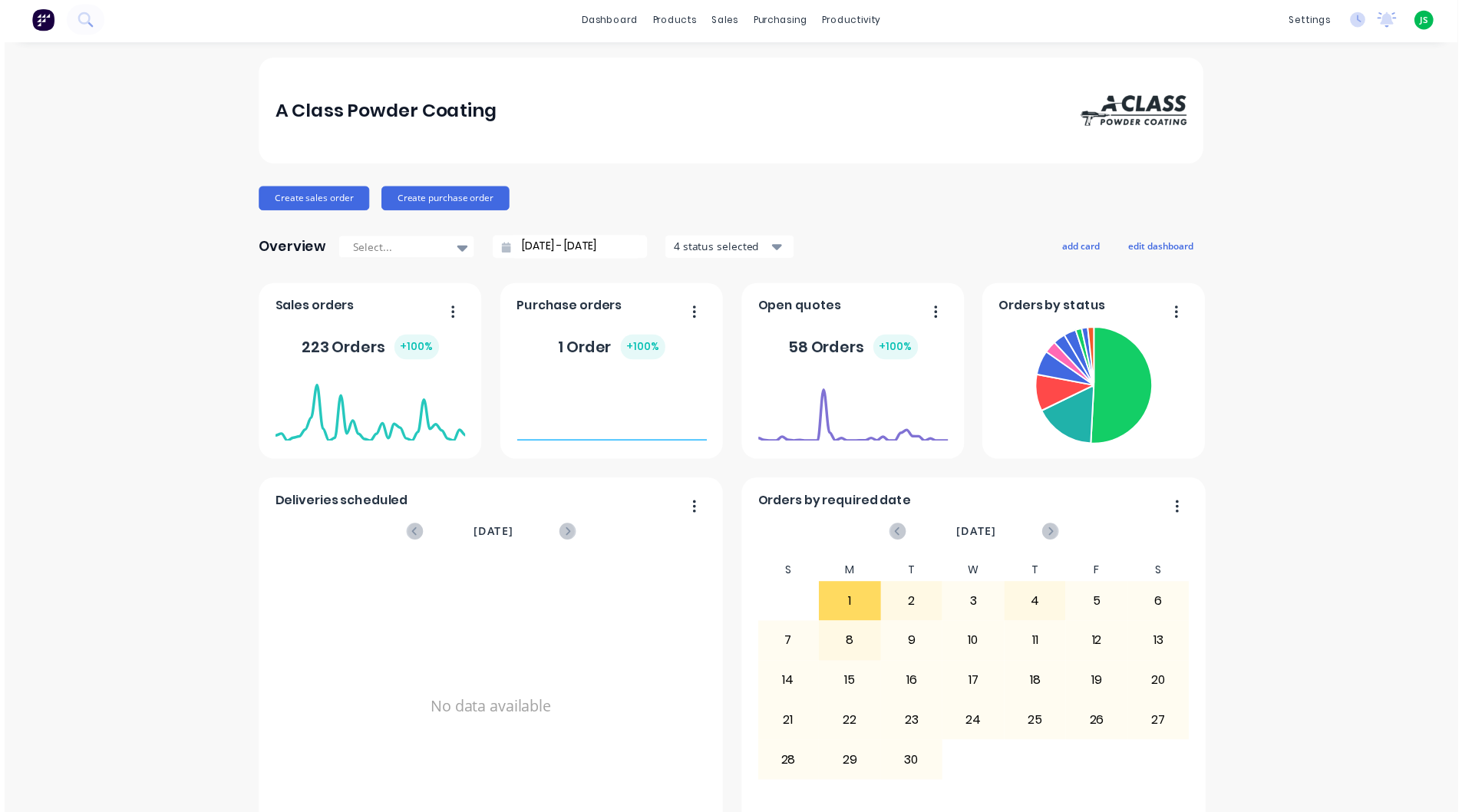
scroll to position [0, 0]
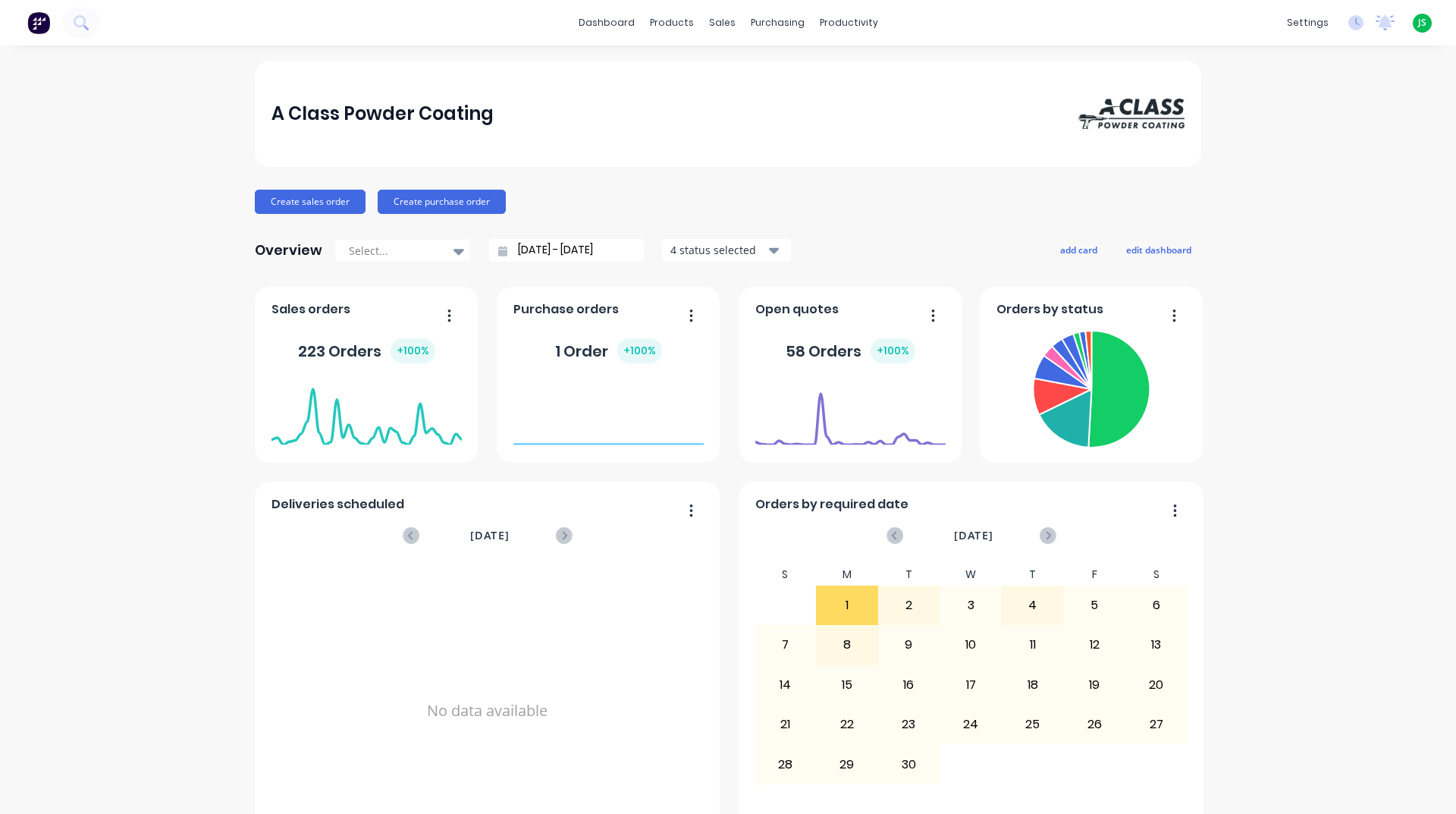
click at [1289, 435] on div "A Class Powder Coating Create sales order Create purchase order Overview Select…" at bounding box center [728, 749] width 1456 height 1377
click at [855, 69] on div "Workflow" at bounding box center [870, 72] width 46 height 14
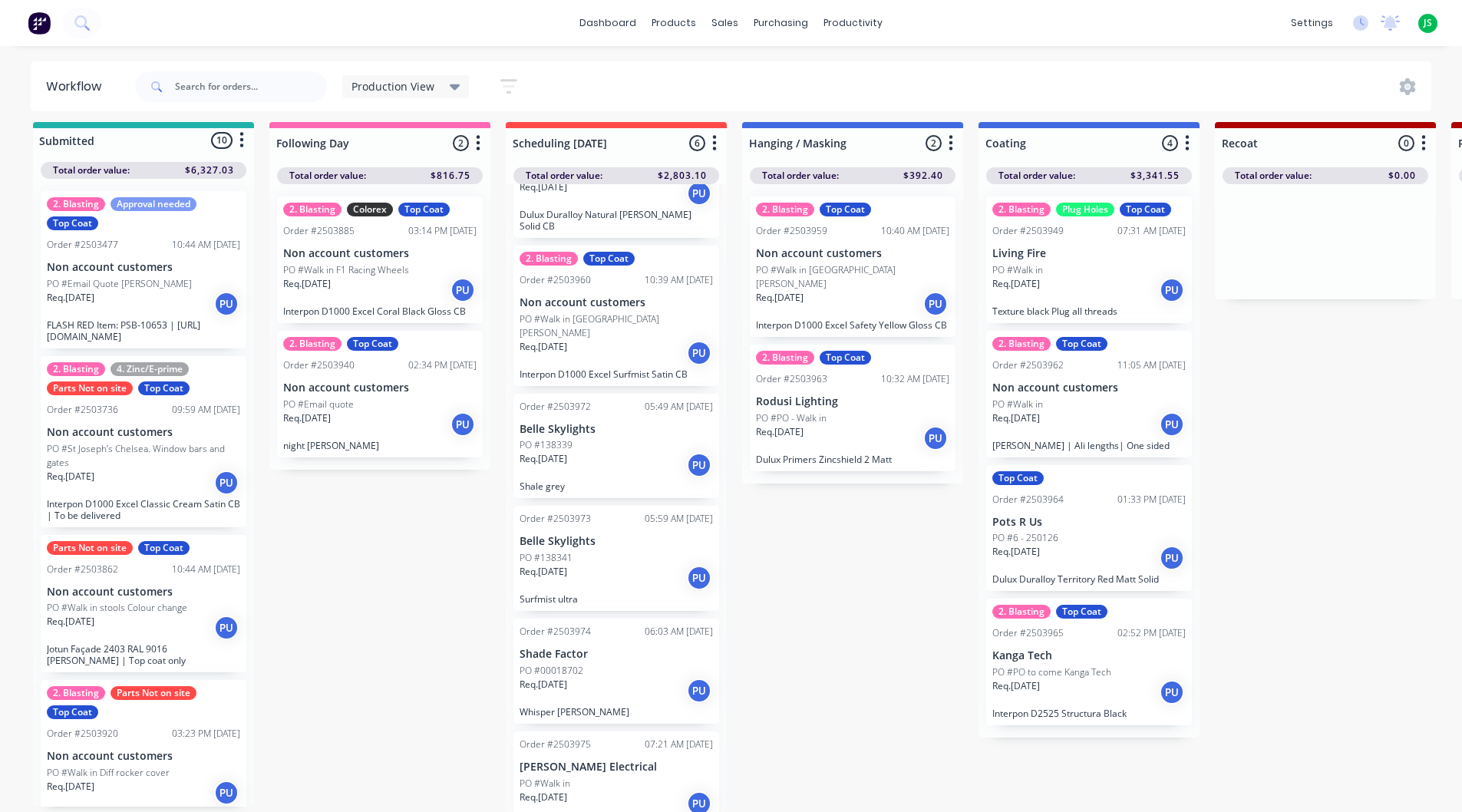
scroll to position [20, 0]
click at [615, 565] on div "Req. [DATE] PU" at bounding box center [616, 578] width 193 height 26
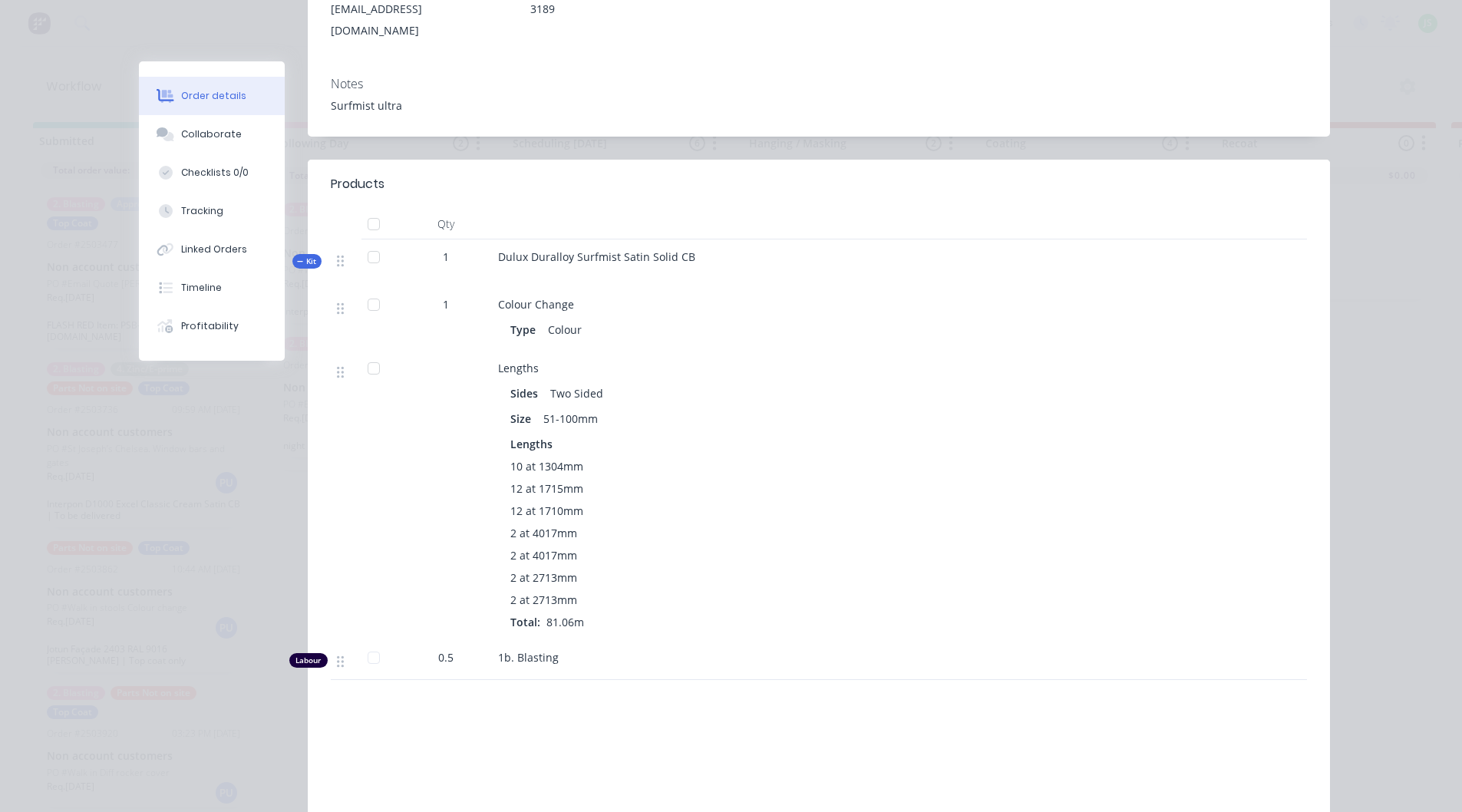
scroll to position [81, 0]
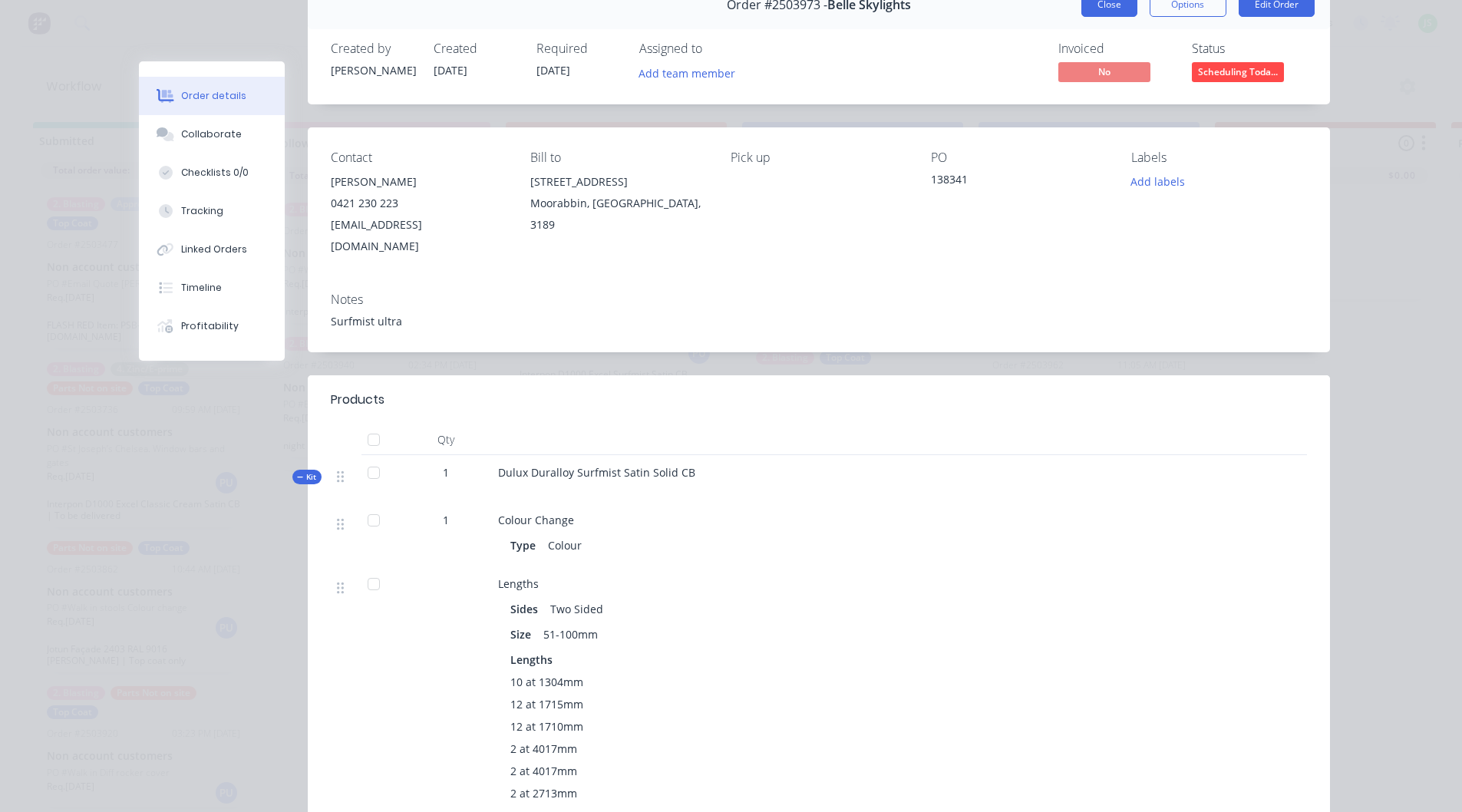
click at [1094, 16] on button "Close" at bounding box center [1109, 5] width 56 height 25
